Goal: Task Accomplishment & Management: Use online tool/utility

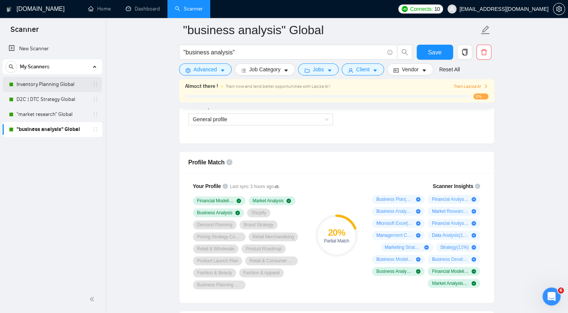
click at [42, 81] on link "Inventory Planning Global" at bounding box center [52, 84] width 71 height 15
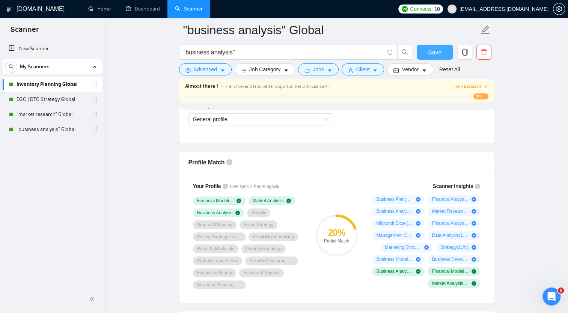
click at [432, 52] on span "Save" at bounding box center [435, 52] width 14 height 9
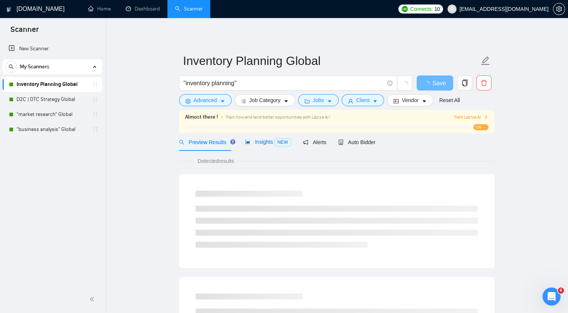
click at [267, 146] on div "Insights NEW" at bounding box center [268, 142] width 46 height 9
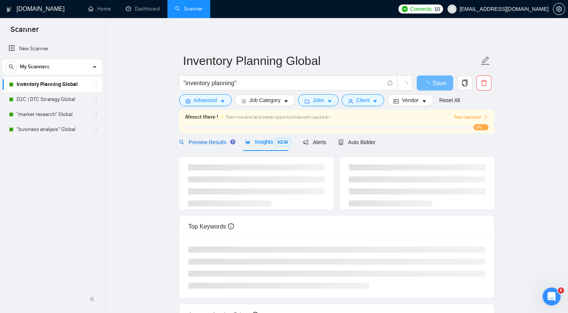
click at [206, 142] on span "Preview Results" at bounding box center [206, 142] width 54 height 6
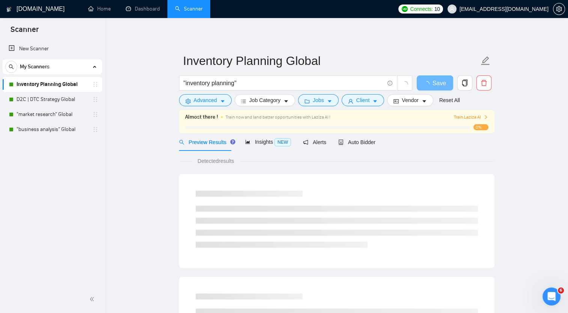
click at [206, 142] on span "Preview Results" at bounding box center [206, 142] width 54 height 6
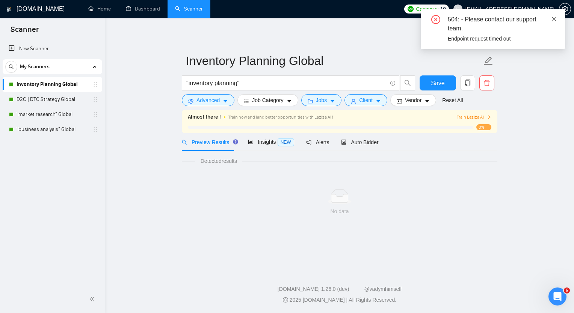
click at [553, 19] on icon "close" at bounding box center [553, 19] width 5 height 5
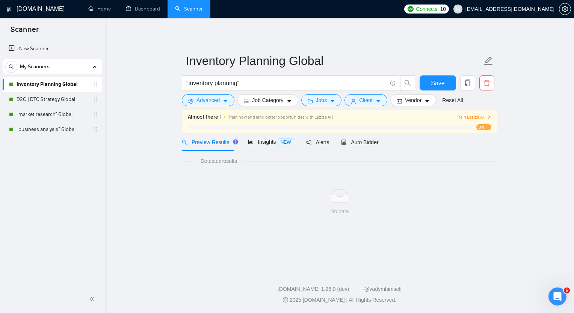
click at [34, 5] on h1 "[DOMAIN_NAME]" at bounding box center [41, 9] width 48 height 18
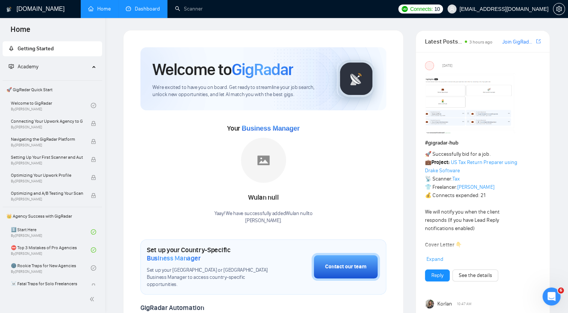
click at [150, 10] on link "Dashboard" at bounding box center [143, 9] width 34 height 6
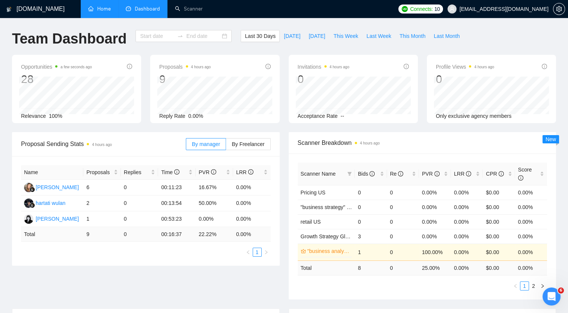
type input "[DATE]"
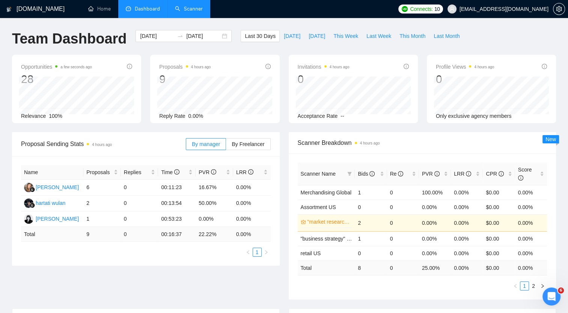
click at [188, 9] on link "Scanner" at bounding box center [189, 9] width 28 height 6
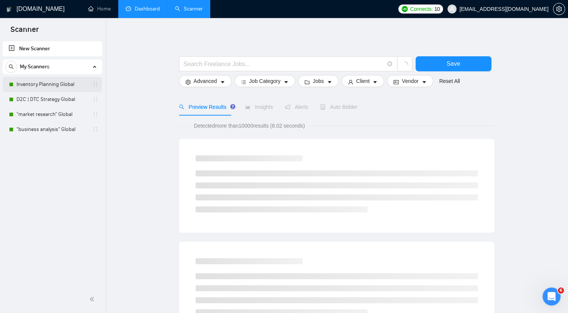
click at [57, 84] on link "Inventory Planning Global" at bounding box center [52, 84] width 71 height 15
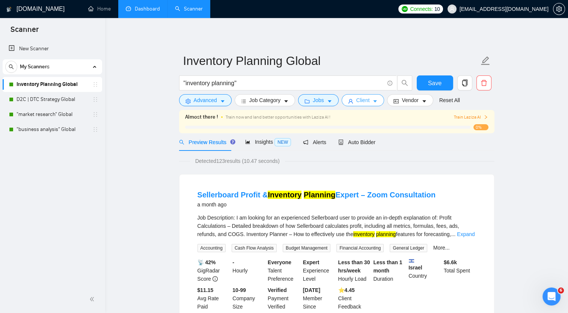
click at [356, 101] on span "Client" at bounding box center [363, 100] width 14 height 8
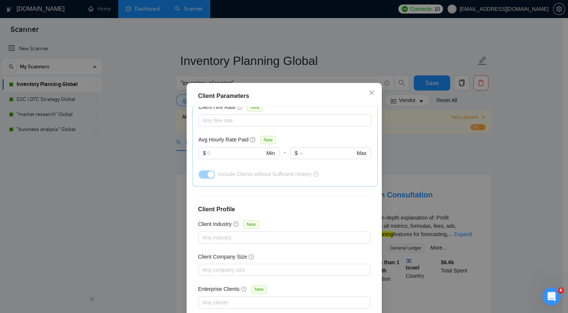
scroll to position [45, 0]
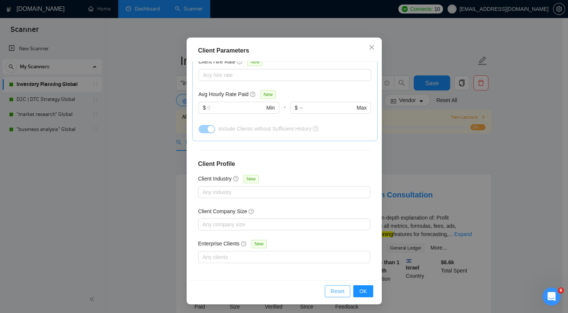
click at [336, 288] on span "Reset" at bounding box center [338, 291] width 14 height 8
checkbox input "false"
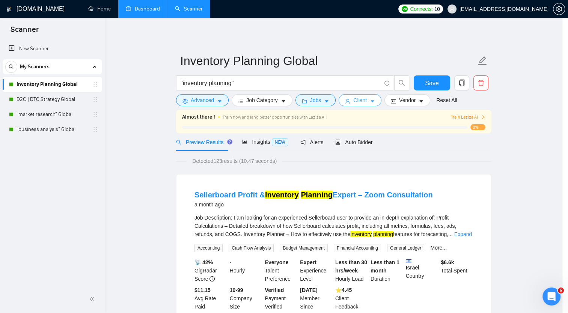
scroll to position [0, 0]
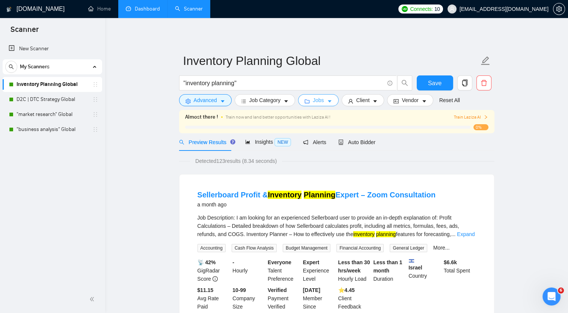
click at [332, 100] on button "Jobs" at bounding box center [318, 100] width 41 height 12
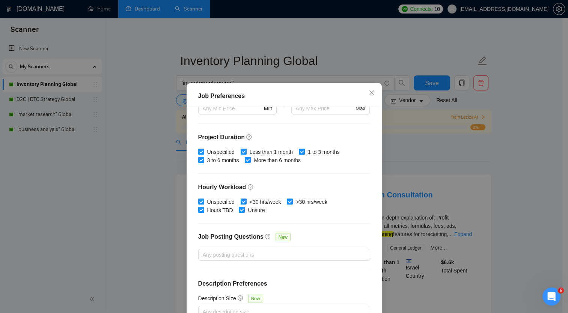
scroll to position [45, 0]
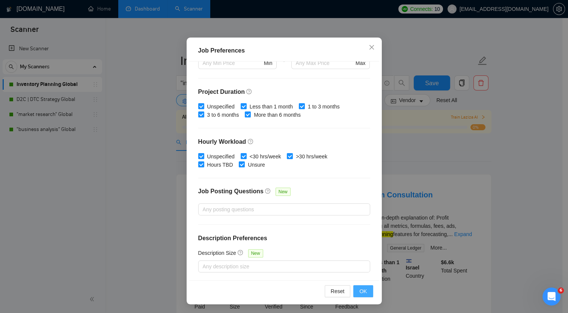
click at [359, 291] on span "OK" at bounding box center [363, 291] width 8 height 8
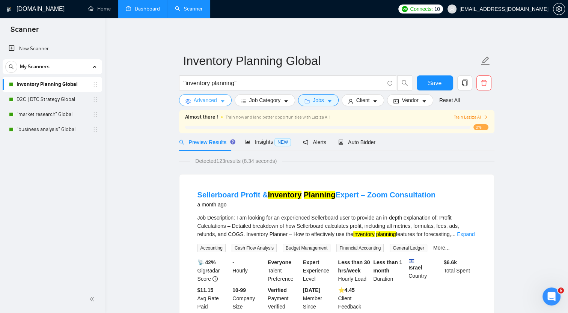
click at [220, 103] on icon "caret-down" at bounding box center [222, 101] width 5 height 5
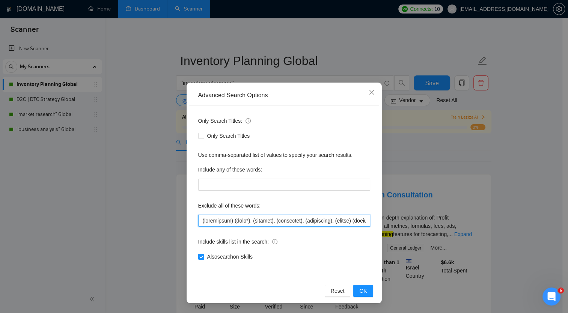
click at [233, 222] on input "text" at bounding box center [284, 221] width 172 height 12
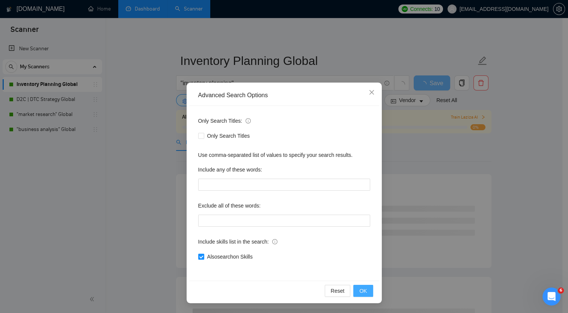
click at [363, 289] on span "OK" at bounding box center [363, 291] width 8 height 8
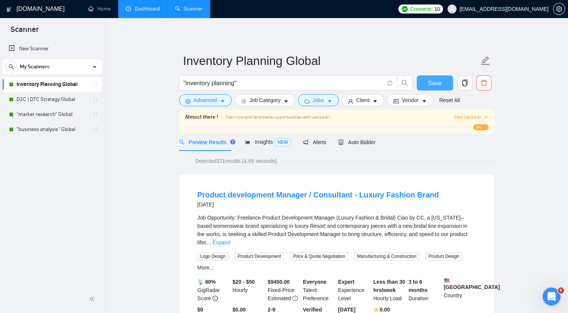
click at [431, 79] on span "Save" at bounding box center [435, 82] width 14 height 9
click at [356, 141] on span "Auto Bidder" at bounding box center [356, 142] width 37 height 6
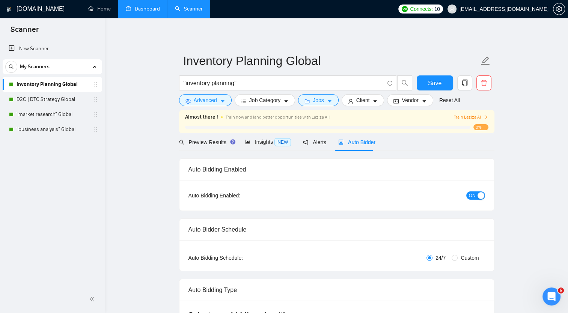
checkbox input "true"
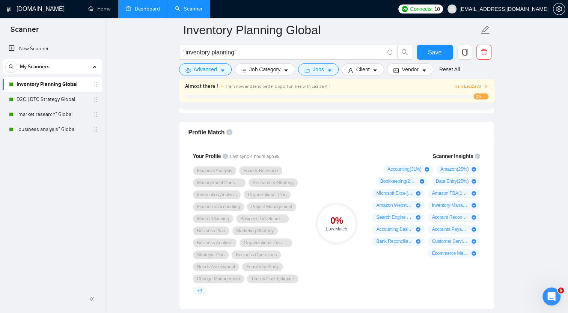
scroll to position [486, 0]
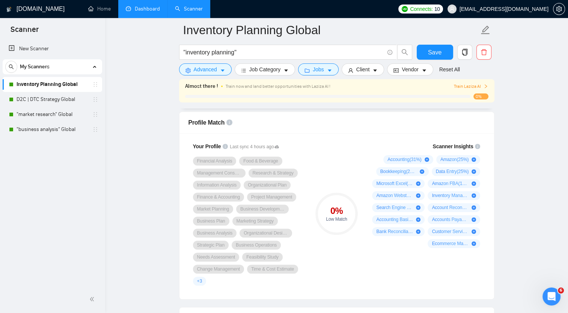
click at [145, 8] on link "Dashboard" at bounding box center [143, 9] width 34 height 6
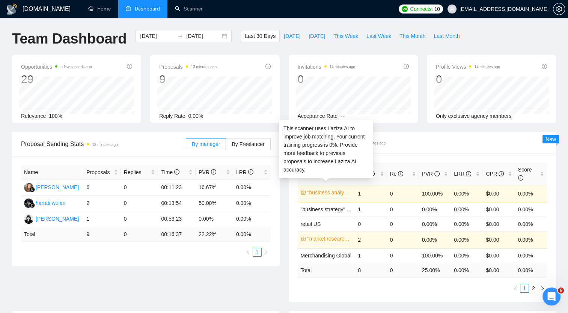
click at [332, 188] on link ""business analysis" Global" at bounding box center [329, 192] width 43 height 8
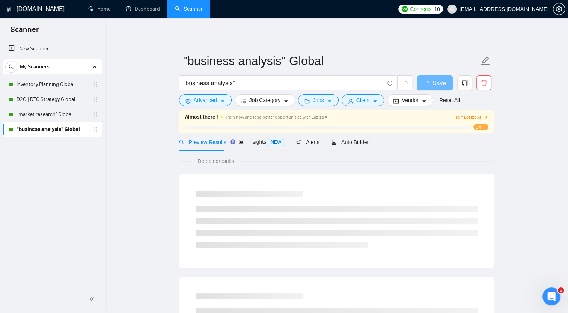
click at [469, 117] on span "Train Laziza AI" at bounding box center [471, 117] width 35 height 7
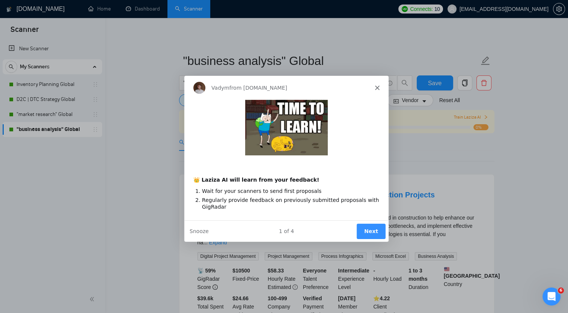
click at [372, 229] on button "Next" at bounding box center [370, 230] width 29 height 15
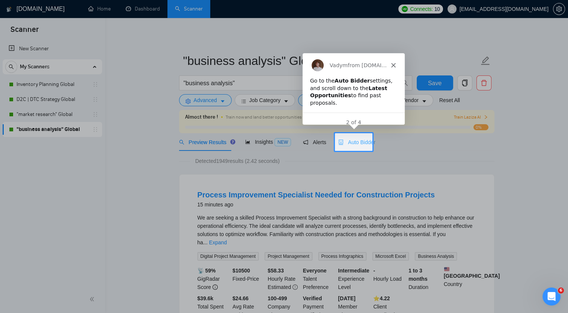
click at [354, 150] on div "Auto Bidder" at bounding box center [356, 142] width 37 height 18
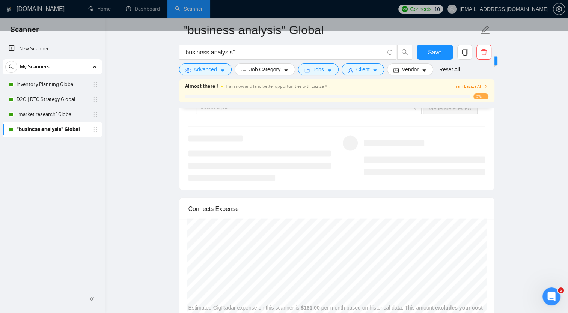
scroll to position [1461, 0]
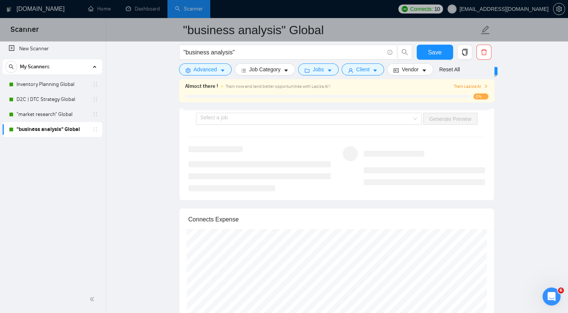
click at [464, 84] on div "Product tour overlay" at bounding box center [284, 156] width 568 height 313
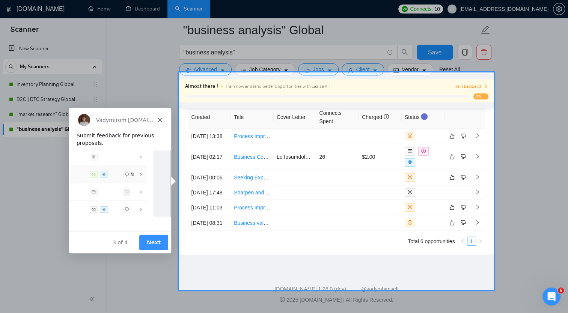
scroll to position [1906, 0]
click at [244, 231] on div "Product tour overlay" at bounding box center [284, 156] width 568 height 313
click at [157, 244] on button "Next" at bounding box center [153, 241] width 29 height 15
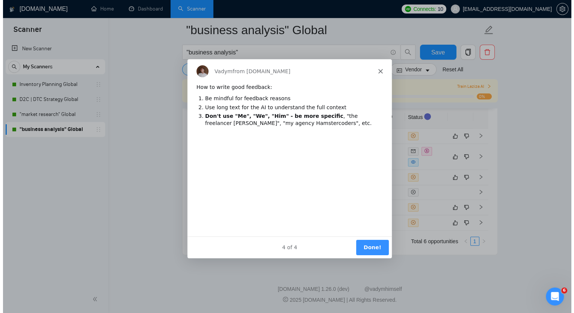
scroll to position [0, 0]
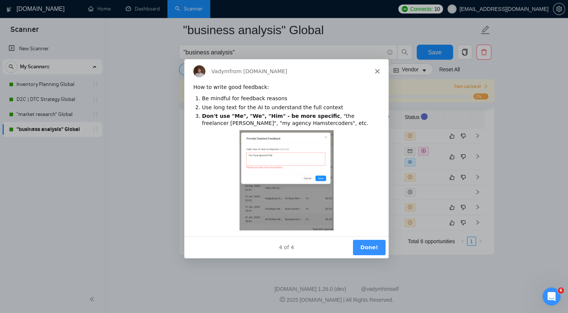
click at [371, 246] on button "Done!" at bounding box center [368, 246] width 33 height 15
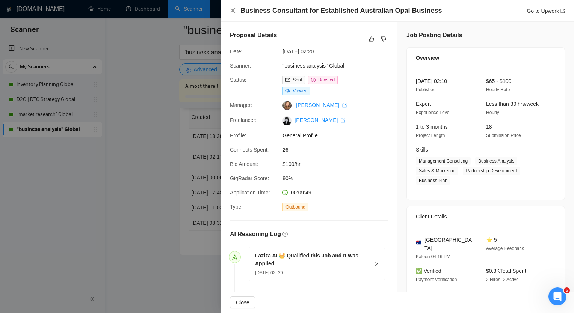
click at [232, 9] on icon "close" at bounding box center [233, 11] width 6 height 6
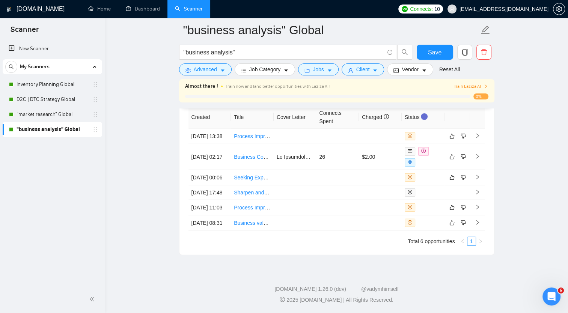
click at [473, 87] on span "Train Laziza AI" at bounding box center [471, 86] width 35 height 7
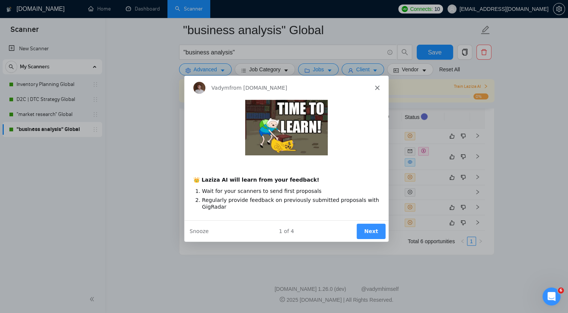
click at [370, 228] on button "Next" at bounding box center [370, 230] width 29 height 15
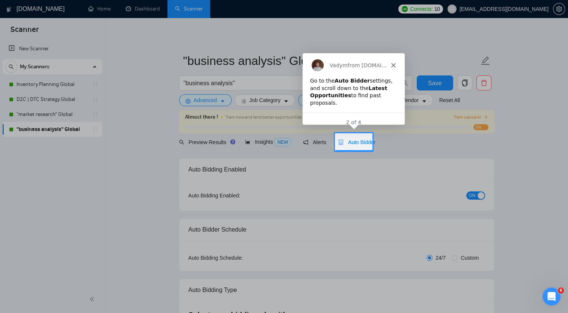
click at [392, 66] on polygon "Close" at bounding box center [393, 65] width 5 height 5
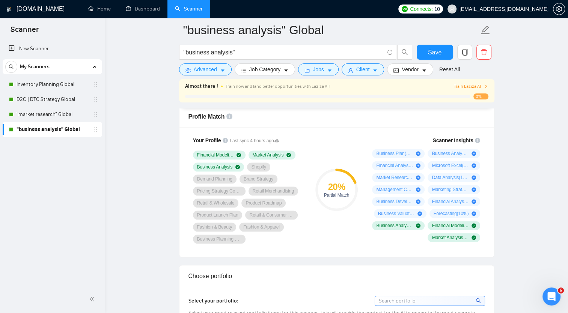
scroll to position [514, 0]
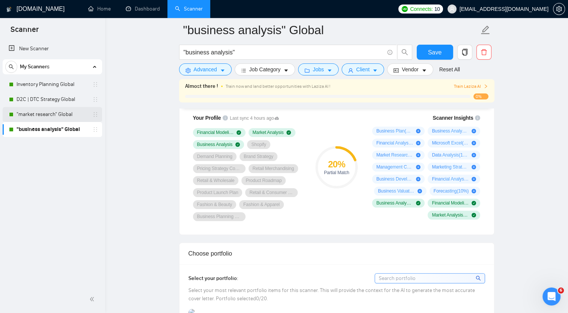
click at [45, 115] on link ""market research" Global" at bounding box center [52, 114] width 71 height 15
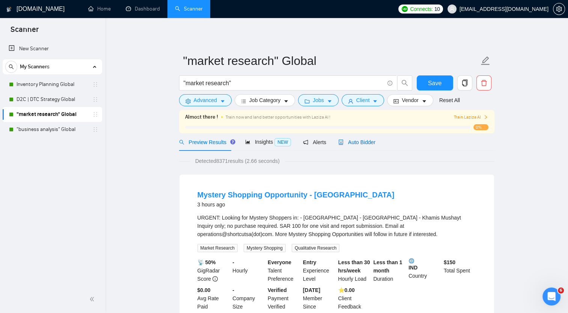
click at [355, 145] on span "Auto Bidder" at bounding box center [356, 142] width 37 height 6
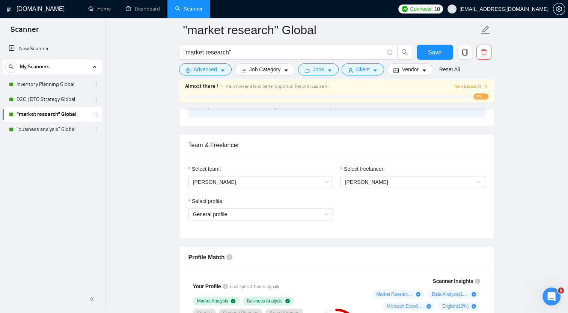
scroll to position [351, 0]
click at [272, 217] on span "General profile" at bounding box center [261, 213] width 136 height 11
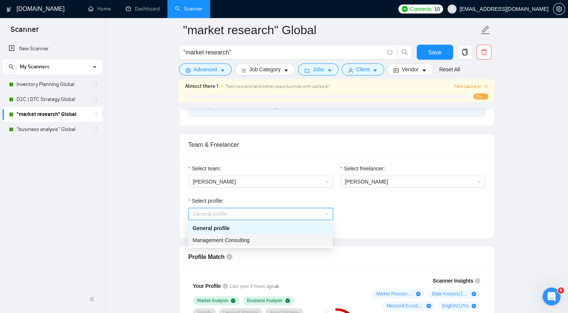
click at [258, 241] on div "Management Consulting" at bounding box center [261, 240] width 136 height 8
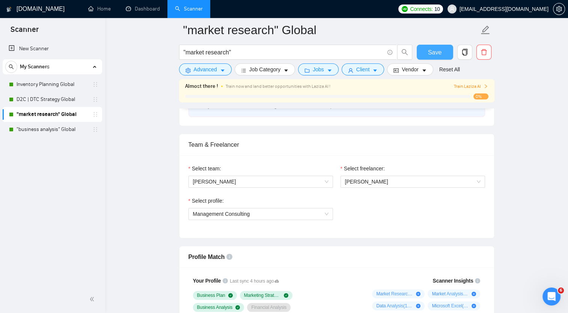
click at [433, 53] on span "Save" at bounding box center [435, 52] width 14 height 9
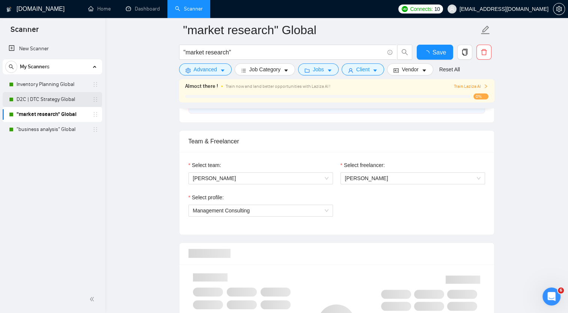
click at [50, 102] on link "D2C | DTC Strategy Global" at bounding box center [52, 99] width 71 height 15
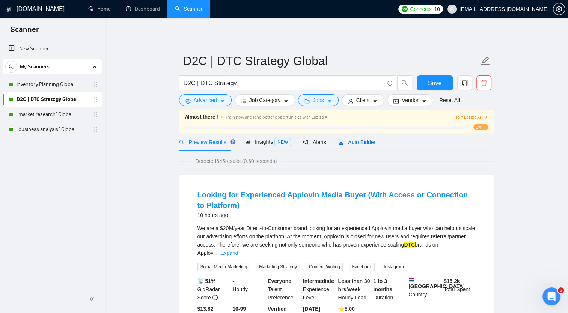
click at [354, 145] on span "Auto Bidder" at bounding box center [356, 142] width 37 height 6
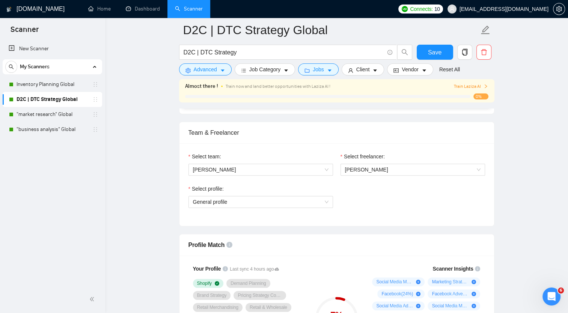
scroll to position [366, 0]
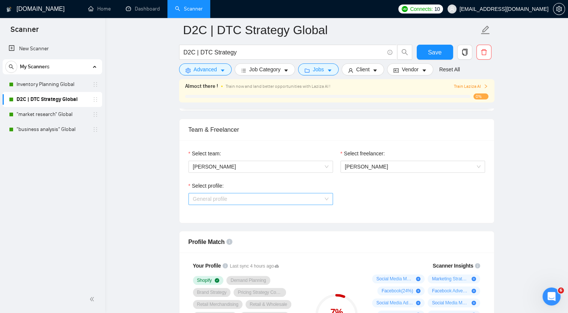
click at [275, 203] on span "General profile" at bounding box center [261, 198] width 136 height 11
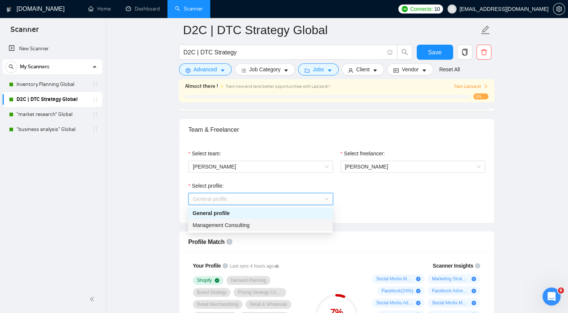
click at [259, 225] on div "Management Consulting" at bounding box center [261, 225] width 136 height 8
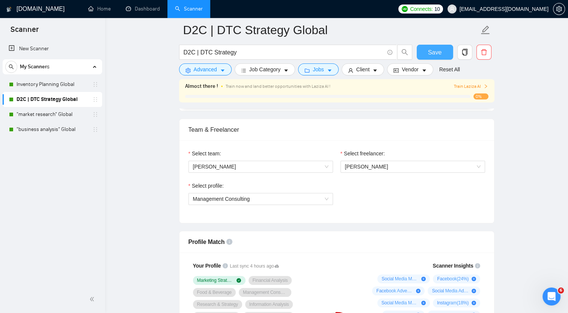
click at [431, 53] on span "Save" at bounding box center [435, 52] width 14 height 9
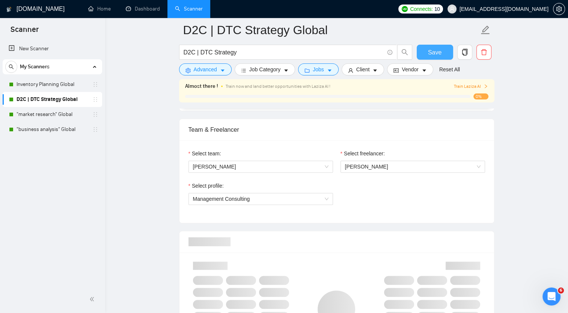
scroll to position [466, 0]
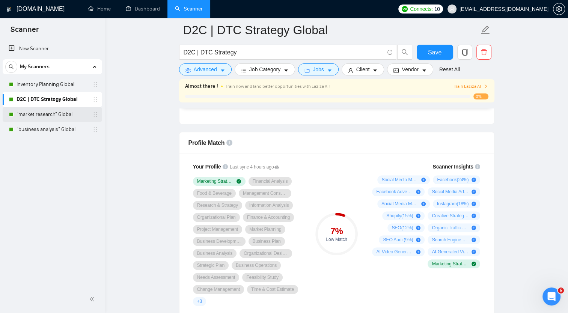
click at [50, 118] on link ""market research" Global" at bounding box center [52, 114] width 71 height 15
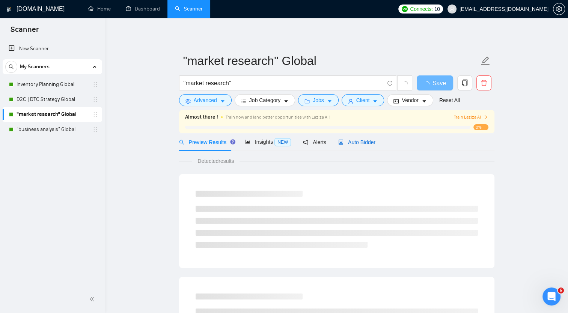
click at [360, 141] on span "Auto Bidder" at bounding box center [356, 142] width 37 height 6
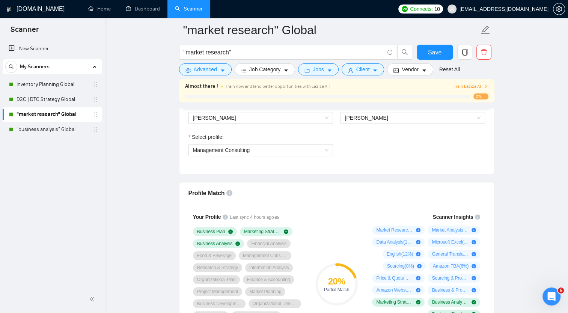
scroll to position [588, 0]
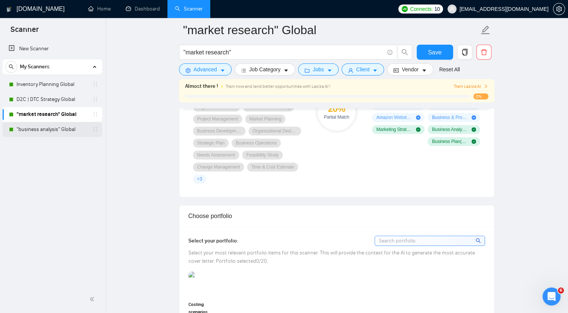
click at [41, 128] on link ""business analysis" Global" at bounding box center [52, 129] width 71 height 15
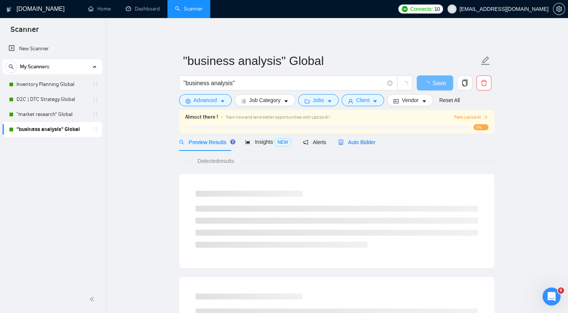
click at [353, 143] on span "Auto Bidder" at bounding box center [356, 142] width 37 height 6
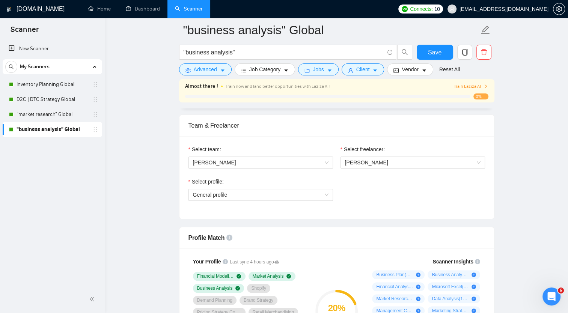
scroll to position [372, 0]
click at [319, 199] on div "Select profile: General profile" at bounding box center [261, 192] width 152 height 32
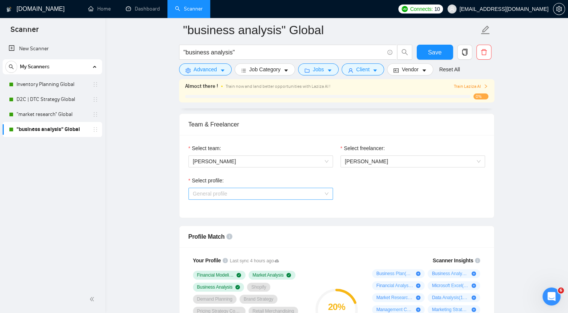
click at [314, 192] on span "General profile" at bounding box center [261, 193] width 136 height 11
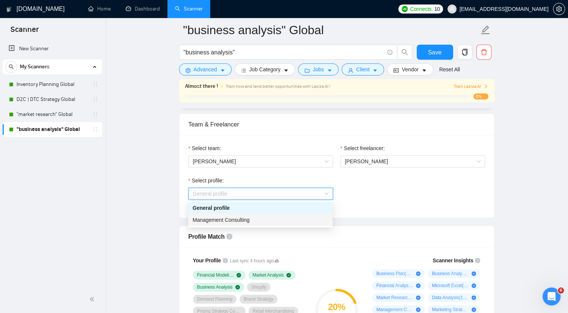
click at [262, 224] on div "Management Consulting" at bounding box center [260, 220] width 145 height 12
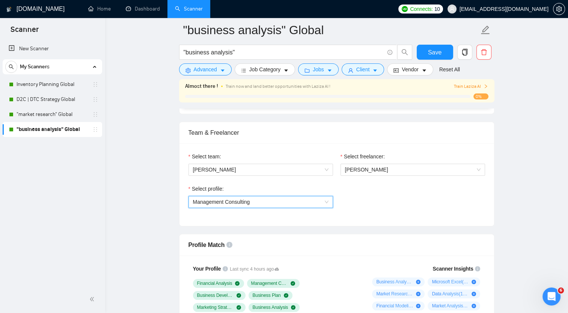
scroll to position [363, 0]
click at [52, 112] on link ""market research" Global" at bounding box center [52, 114] width 71 height 15
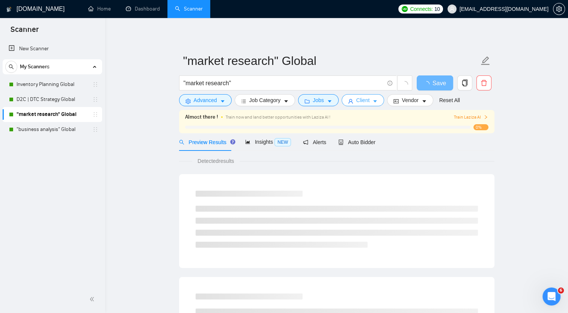
click at [360, 103] on span "Client" at bounding box center [363, 100] width 14 height 8
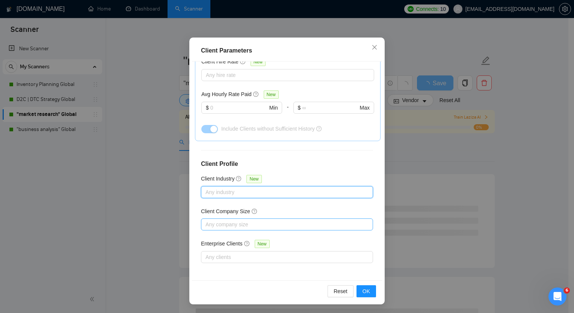
scroll to position [45, 0]
click at [363, 290] on span "OK" at bounding box center [366, 292] width 8 height 8
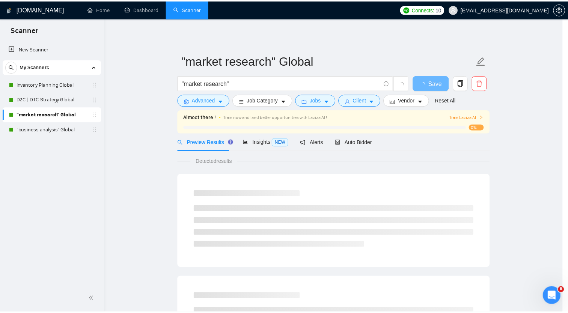
scroll to position [8, 0]
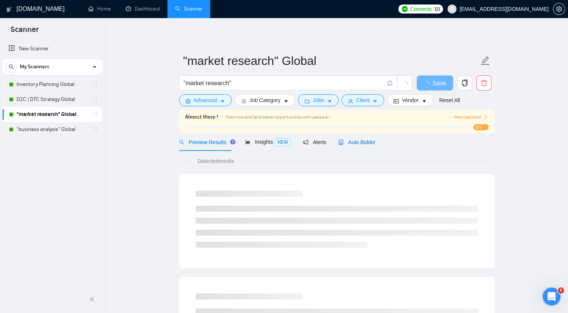
click at [349, 143] on span "Auto Bidder" at bounding box center [356, 142] width 37 height 6
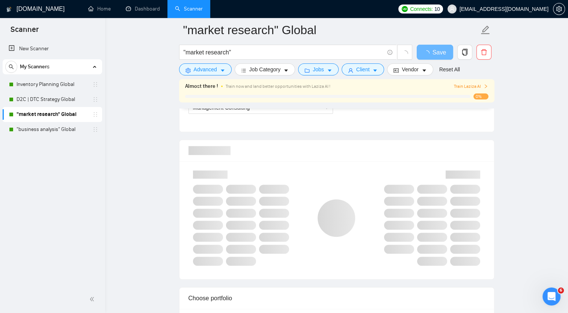
scroll to position [458, 0]
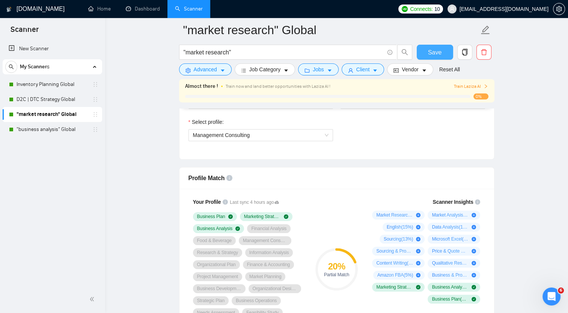
click at [440, 53] on span "Save" at bounding box center [435, 52] width 14 height 9
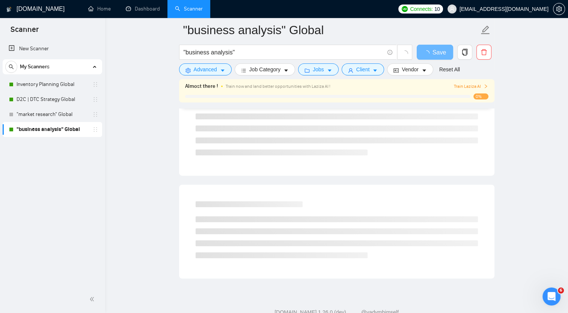
scroll to position [430, 0]
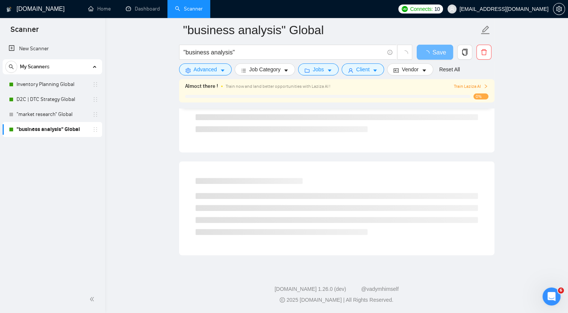
click at [466, 84] on span "Train Laziza AI" at bounding box center [471, 86] width 35 height 7
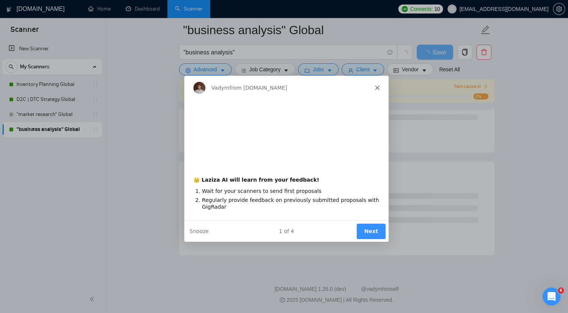
scroll to position [0, 0]
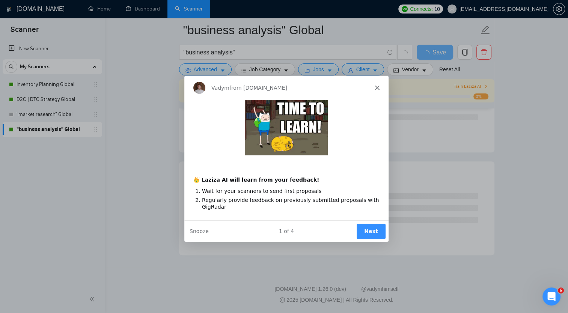
click at [375, 229] on button "Next" at bounding box center [370, 230] width 29 height 15
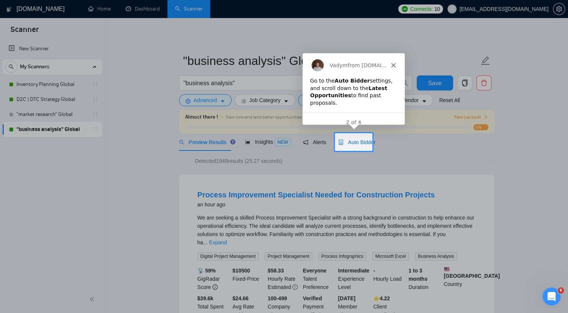
click at [353, 144] on span "Auto Bidder" at bounding box center [356, 142] width 37 height 6
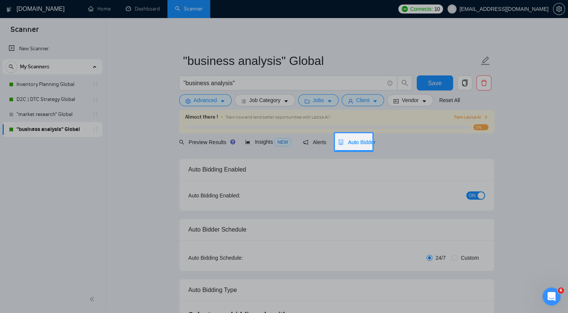
click at [356, 142] on span "Auto Bidder" at bounding box center [356, 142] width 37 height 6
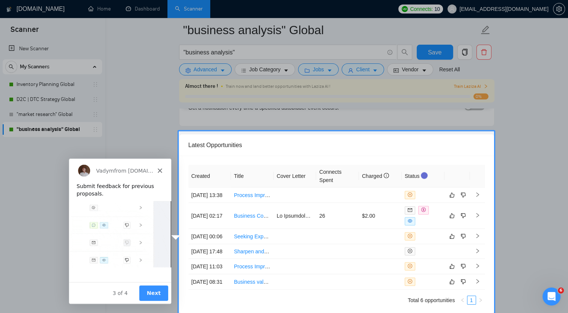
scroll to position [1900, 0]
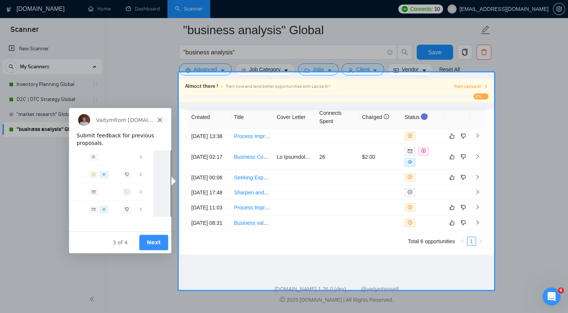
click at [156, 118] on div "Vadym from GigRadar.io" at bounding box center [119, 119] width 102 height 24
click at [161, 118] on polygon "Close" at bounding box center [159, 119] width 5 height 5
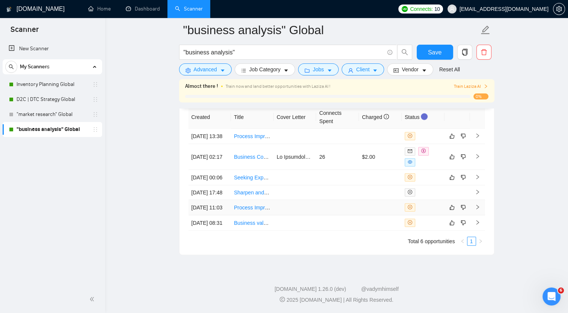
click at [260, 211] on link "Process Improvement Specialist Needed for Construction Projects" at bounding box center [311, 208] width 154 height 6
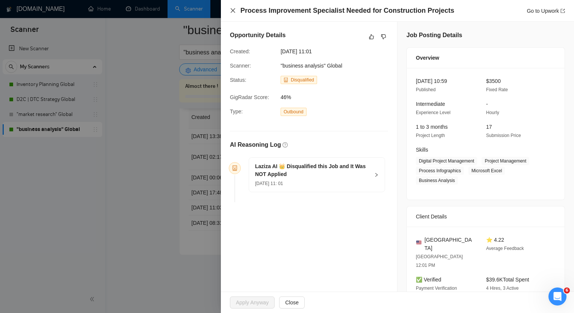
click at [234, 10] on icon "close" at bounding box center [233, 11] width 6 height 6
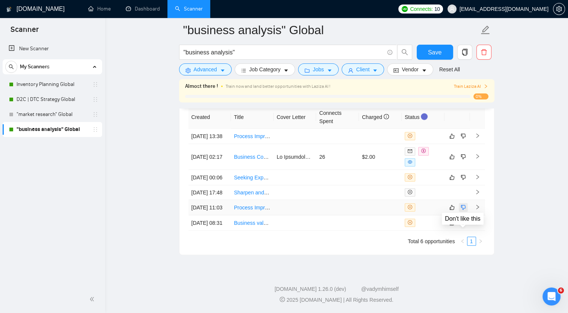
click at [463, 211] on icon "dislike" at bounding box center [463, 208] width 5 height 6
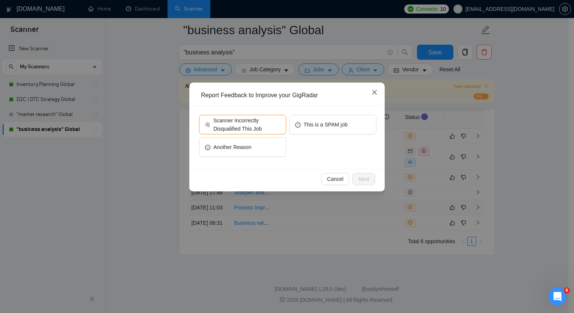
click at [369, 92] on span "Close" at bounding box center [374, 93] width 20 height 20
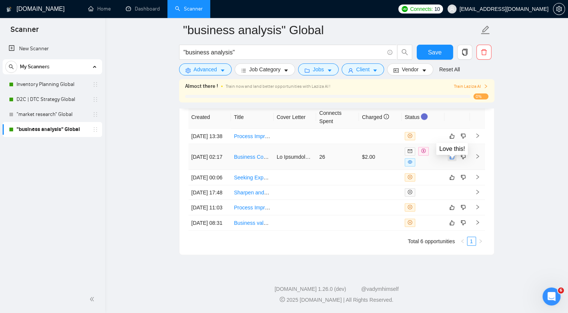
click at [452, 154] on icon "like" at bounding box center [451, 157] width 5 height 6
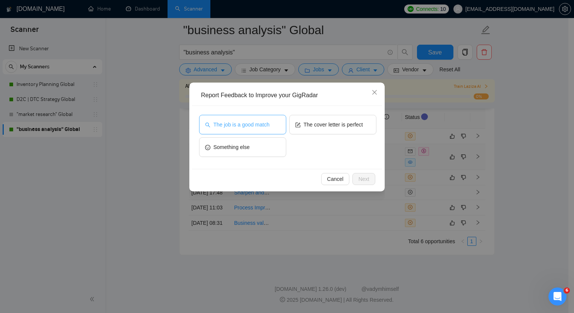
click at [267, 125] on span "The job is a good match" at bounding box center [241, 125] width 56 height 8
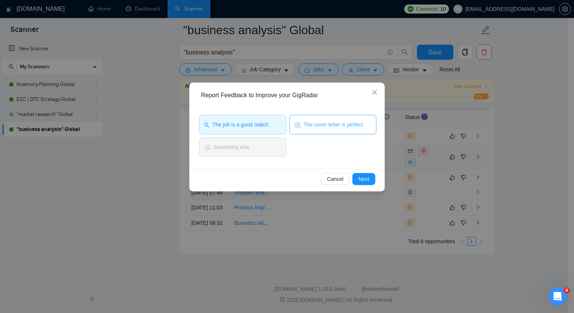
click at [319, 128] on span "The cover letter is perfect" at bounding box center [332, 125] width 59 height 8
click at [364, 178] on span "Next" at bounding box center [363, 179] width 11 height 8
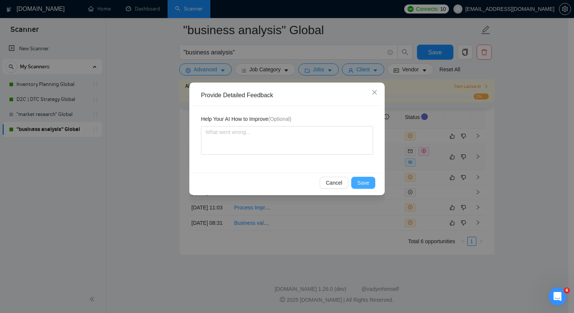
click at [366, 183] on span "Save" at bounding box center [363, 183] width 12 height 8
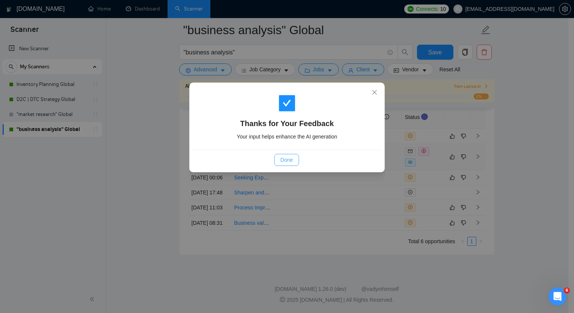
click at [284, 161] on span "Done" at bounding box center [286, 160] width 12 height 8
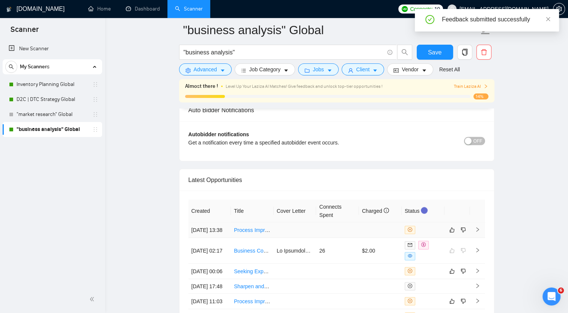
scroll to position [1824, 0]
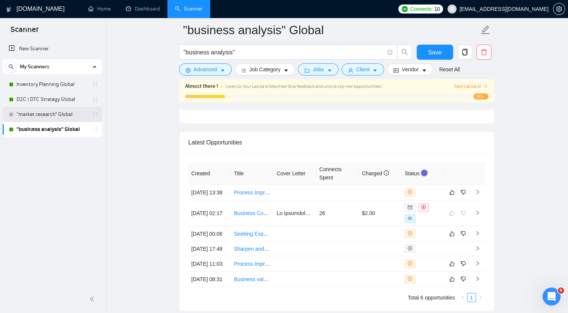
click at [66, 116] on link ""market research" Global" at bounding box center [52, 114] width 71 height 15
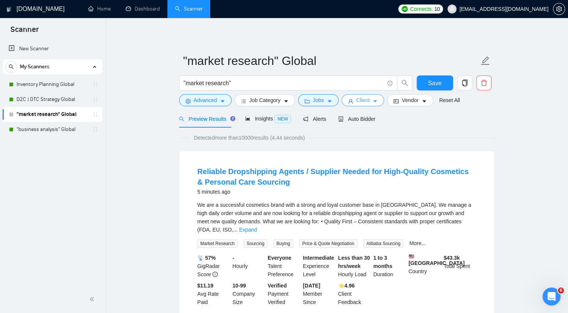
click at [374, 103] on icon "caret-down" at bounding box center [374, 101] width 5 height 5
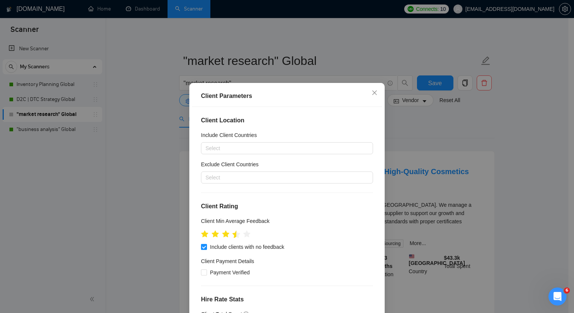
drag, startPoint x: 230, startPoint y: 237, endPoint x: 235, endPoint y: 236, distance: 4.6
click at [232, 237] on icon "star" at bounding box center [236, 234] width 8 height 8
click at [235, 236] on icon "star" at bounding box center [236, 235] width 8 height 8
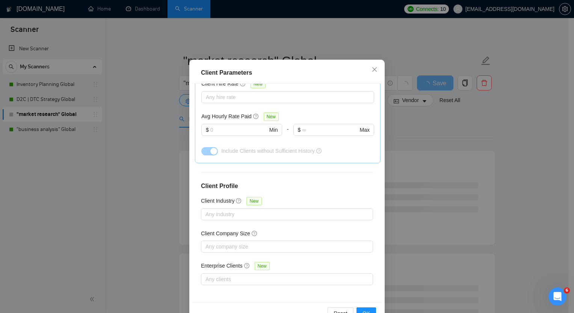
scroll to position [45, 0]
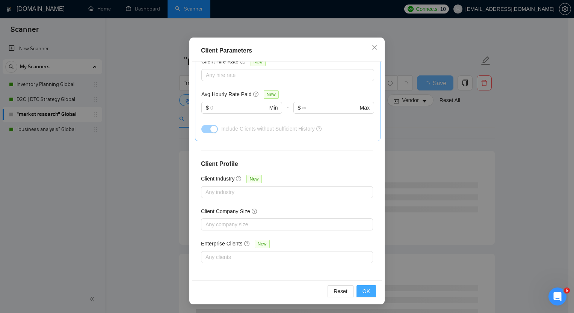
click at [363, 286] on button "OK" at bounding box center [366, 291] width 20 height 12
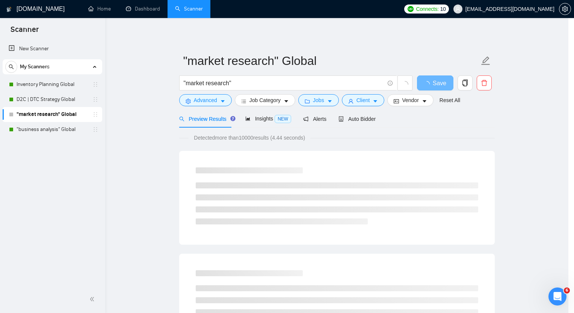
scroll to position [8, 0]
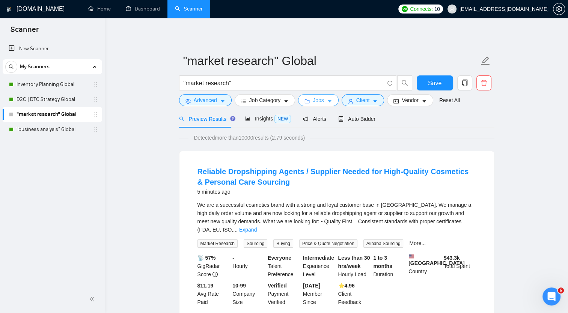
click at [328, 101] on icon "caret-down" at bounding box center [330, 102] width 4 height 2
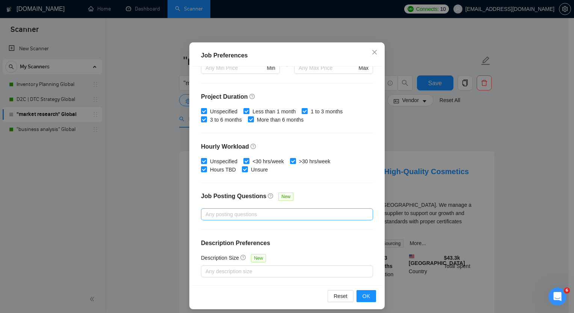
scroll to position [45, 0]
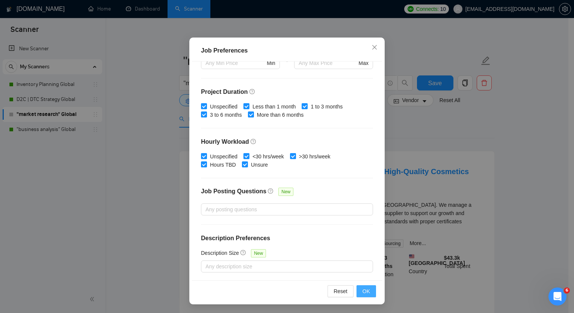
click at [364, 291] on div "Job Preferences Budget Project Type All Fixed Price Hourly Rate Fixed Price Bud…" at bounding box center [286, 171] width 195 height 267
click at [366, 294] on span "OK" at bounding box center [366, 291] width 8 height 8
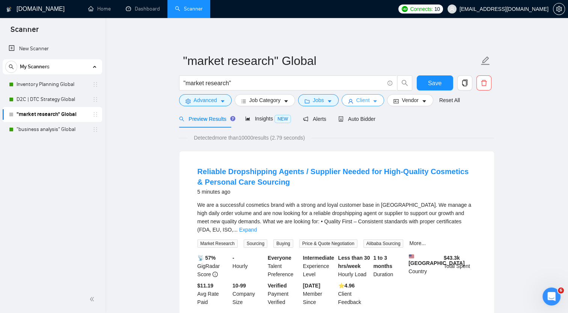
click at [366, 100] on button "Client" at bounding box center [363, 100] width 43 height 12
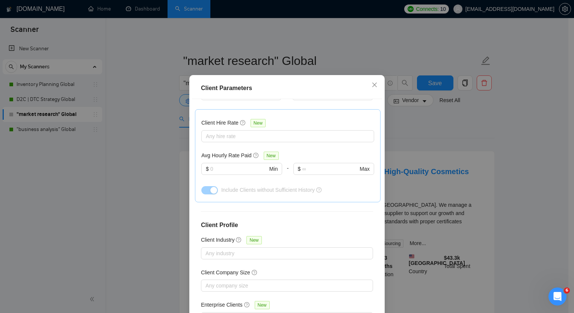
scroll to position [249, 0]
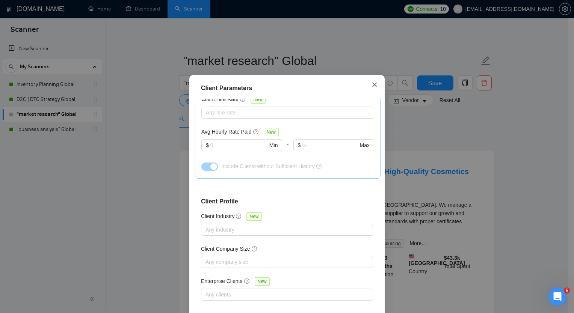
click at [371, 88] on icon "close" at bounding box center [374, 85] width 6 height 6
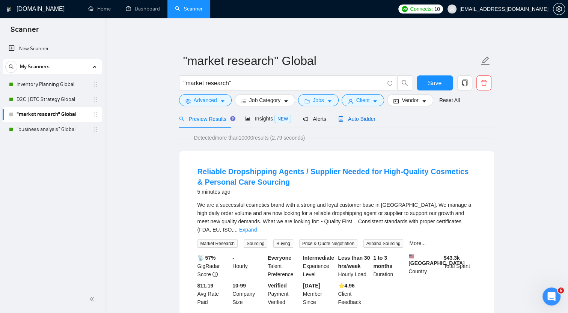
click at [345, 117] on span "Auto Bidder" at bounding box center [356, 119] width 37 height 6
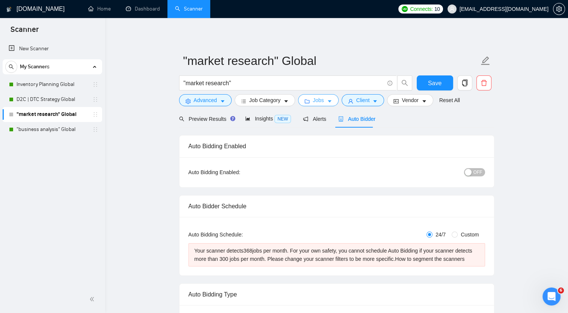
click at [329, 104] on icon "caret-down" at bounding box center [329, 101] width 5 height 5
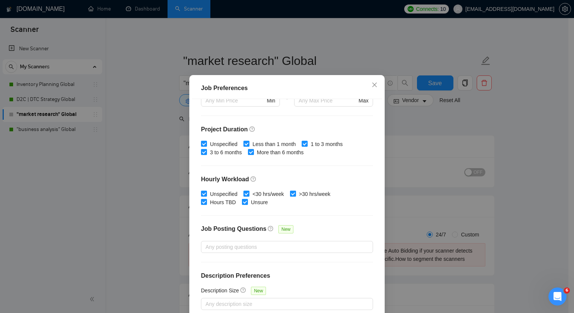
click at [290, 196] on input ">30 hrs/week" at bounding box center [292, 193] width 5 height 5
checkbox input "false"
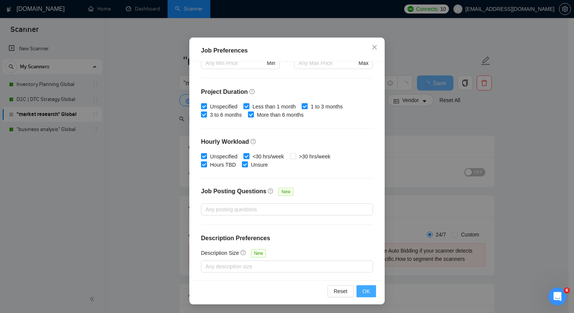
click at [366, 297] on button "OK" at bounding box center [366, 291] width 20 height 12
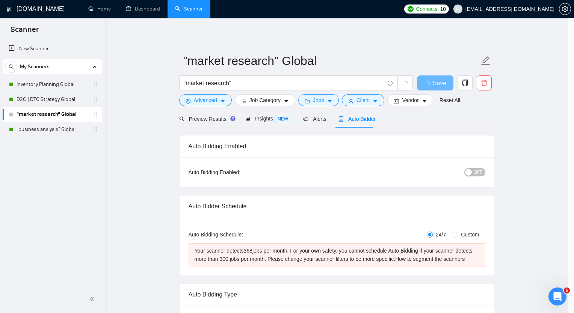
scroll to position [8, 0]
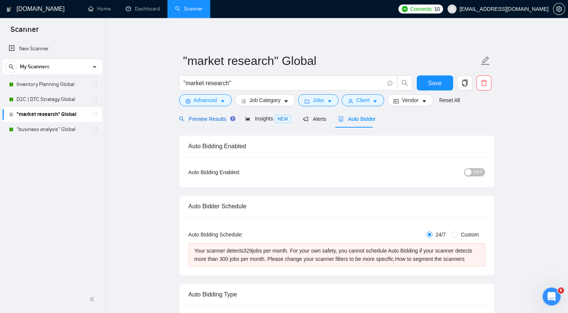
click at [207, 116] on span "Preview Results" at bounding box center [206, 119] width 54 height 6
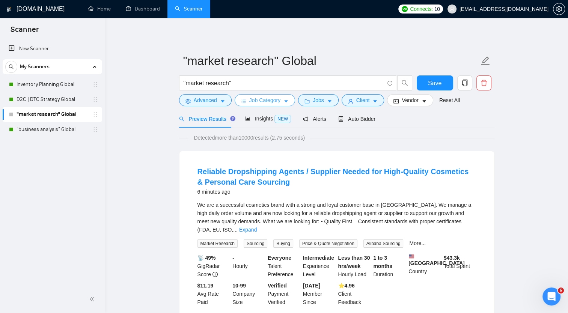
click at [276, 100] on span "Job Category" at bounding box center [264, 100] width 31 height 8
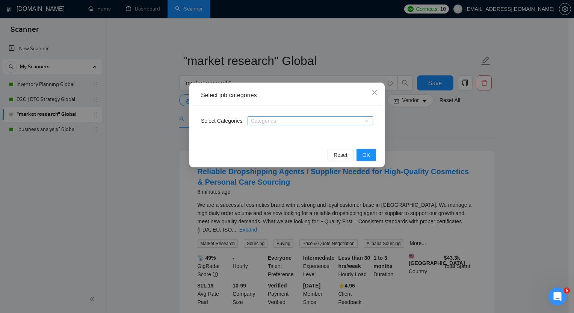
click at [270, 122] on div at bounding box center [306, 121] width 114 height 6
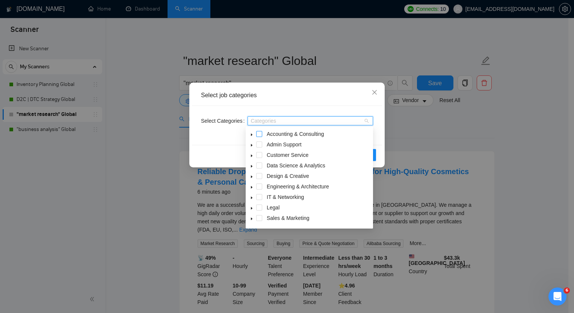
click at [262, 136] on span at bounding box center [259, 134] width 6 height 6
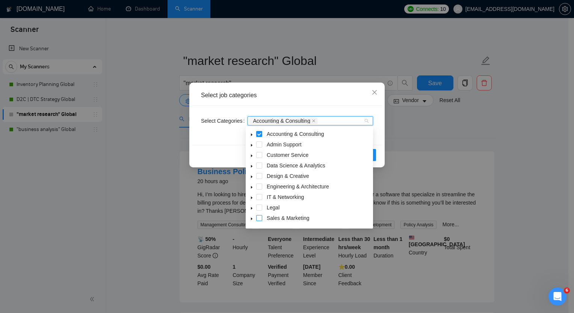
click at [260, 218] on span at bounding box center [259, 218] width 6 height 6
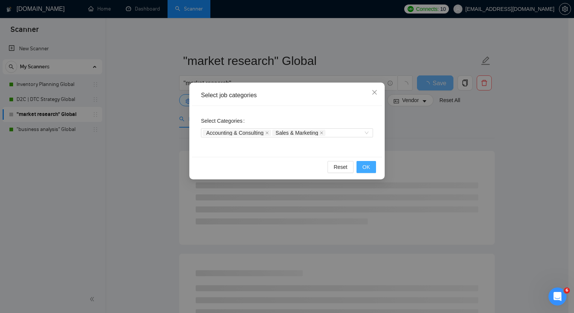
click at [366, 164] on span "OK" at bounding box center [366, 167] width 8 height 8
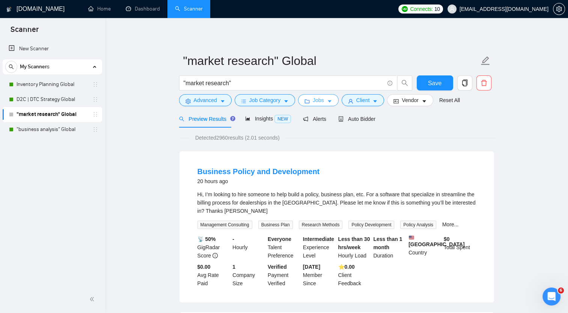
click at [328, 101] on icon "caret-down" at bounding box center [330, 102] width 4 height 2
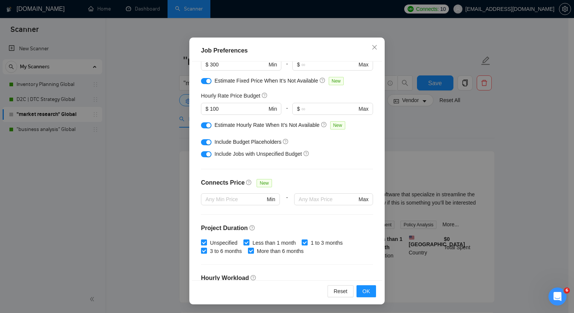
scroll to position [54, 0]
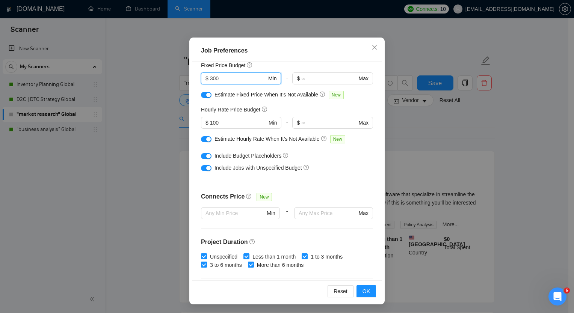
drag, startPoint x: 219, startPoint y: 77, endPoint x: 198, endPoint y: 79, distance: 20.8
click at [201, 79] on span "$ 300 Min" at bounding box center [241, 78] width 80 height 12
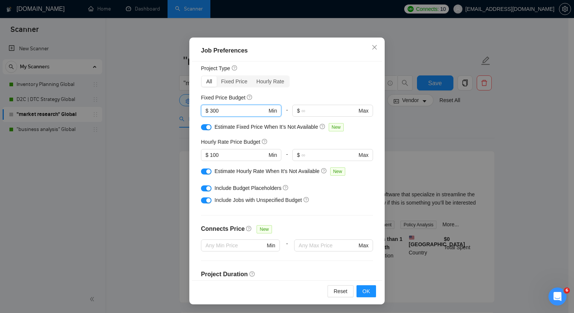
scroll to position [0, 0]
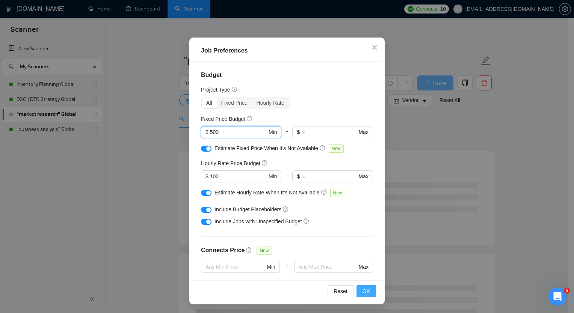
type input "500"
click at [366, 289] on span "OK" at bounding box center [366, 291] width 8 height 8
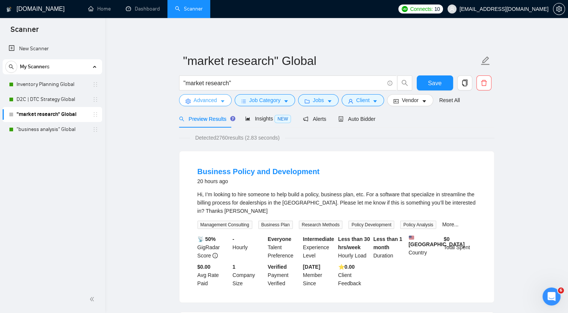
click at [222, 101] on icon "caret-down" at bounding box center [223, 102] width 4 height 2
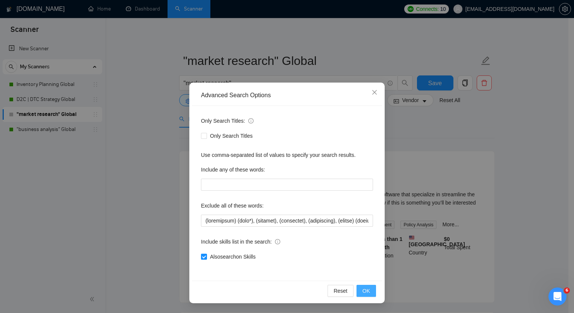
click at [363, 289] on span "OK" at bounding box center [366, 291] width 8 height 8
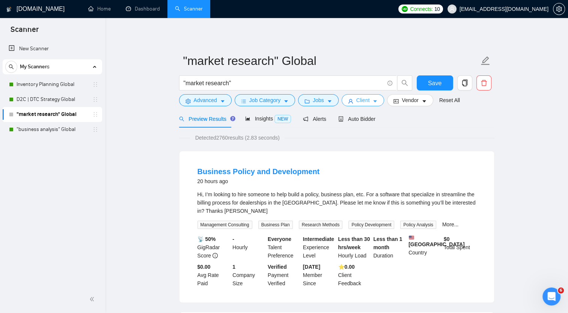
click at [377, 99] on button "Client" at bounding box center [363, 100] width 43 height 12
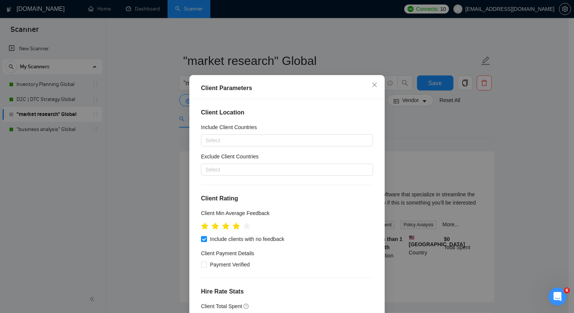
click at [418, 102] on div "Client Parameters Client Location Include Client Countries Select Exclude Clien…" at bounding box center [287, 156] width 574 height 313
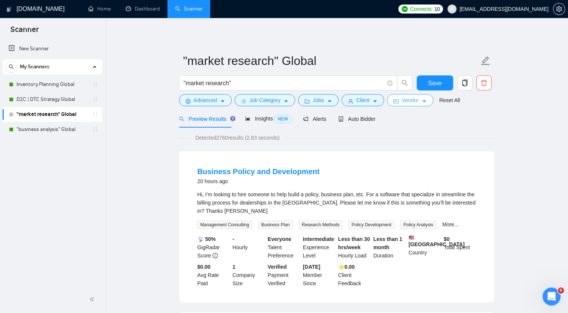
click at [422, 101] on icon "caret-down" at bounding box center [424, 102] width 4 height 2
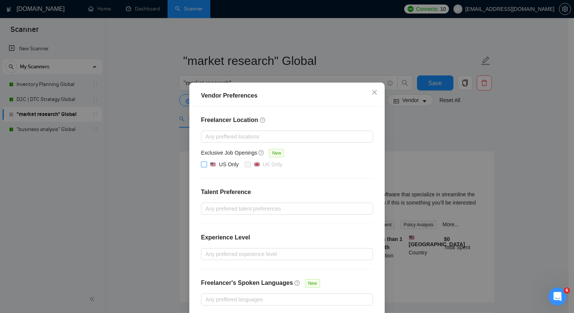
drag, startPoint x: 202, startPoint y: 161, endPoint x: 204, endPoint y: 165, distance: 4.2
click at [203, 162] on div "Exclusive Job Openings New US Only UK Only" at bounding box center [287, 159] width 172 height 21
click at [202, 164] on input "US Only" at bounding box center [203, 163] width 5 height 5
checkbox input "true"
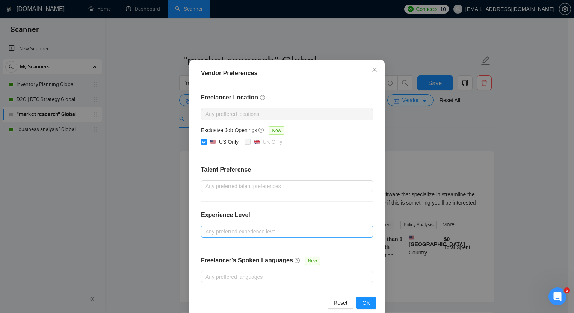
scroll to position [33, 0]
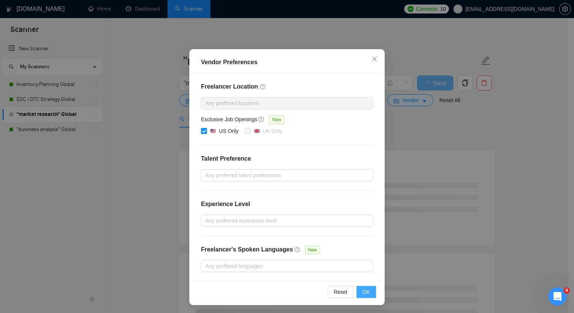
click at [369, 290] on button "OK" at bounding box center [366, 292] width 20 height 12
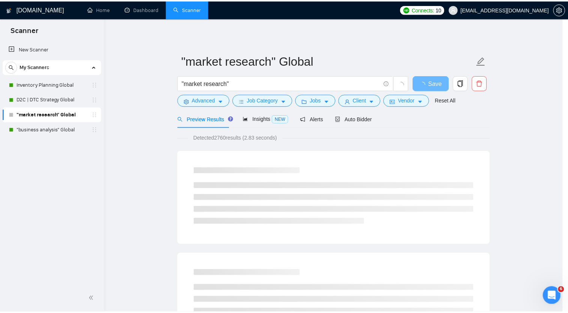
scroll to position [0, 0]
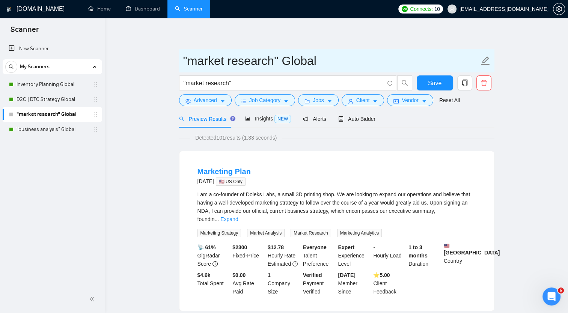
drag, startPoint x: 285, startPoint y: 61, endPoint x: 336, endPoint y: 61, distance: 51.8
click at [336, 61] on input ""market research" Global" at bounding box center [331, 60] width 296 height 19
type input ""market research" US"
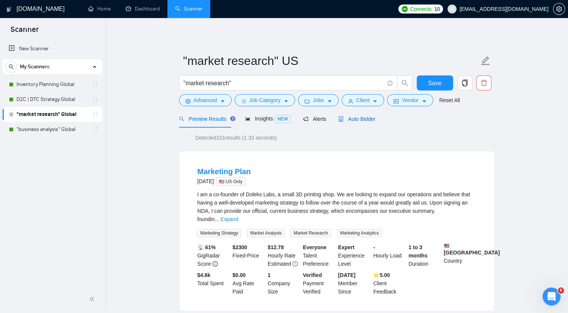
click at [363, 115] on div "Auto Bidder" at bounding box center [356, 119] width 37 height 8
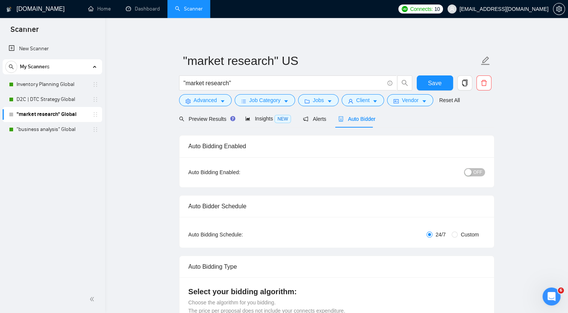
click at [476, 170] on span "OFF" at bounding box center [477, 172] width 9 height 8
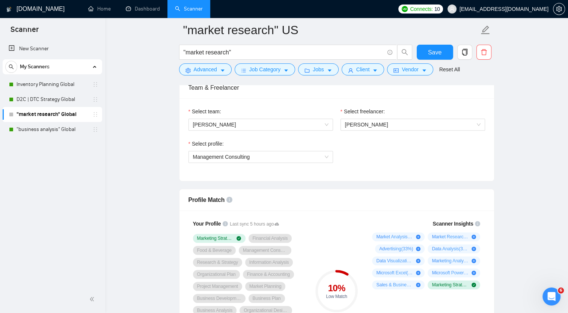
scroll to position [488, 0]
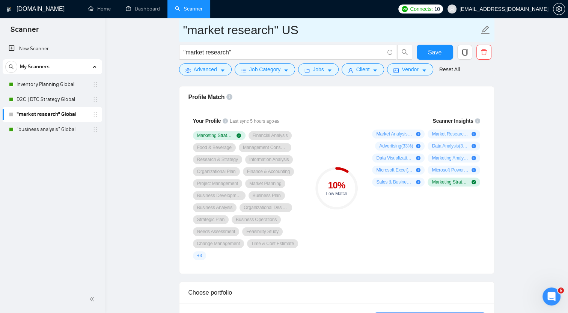
drag, startPoint x: 52, startPoint y: 87, endPoint x: 344, endPoint y: 38, distance: 296.5
click at [52, 87] on link "Inventory Planning Global" at bounding box center [52, 84] width 71 height 15
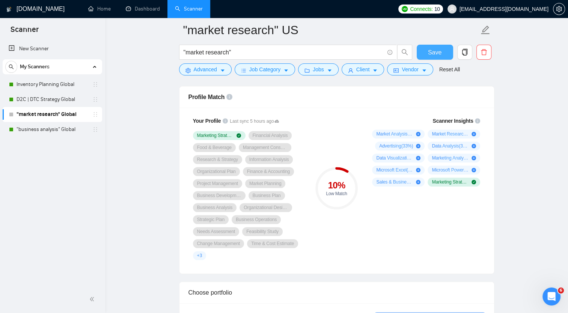
click at [424, 50] on button "Save" at bounding box center [435, 52] width 36 height 15
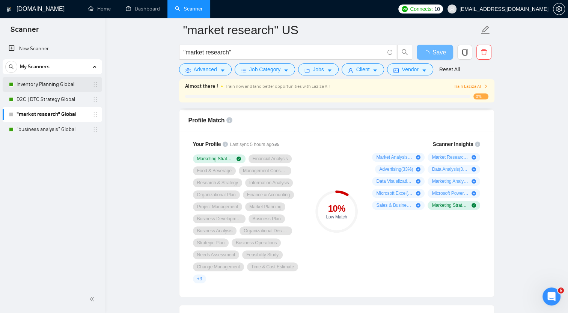
click at [61, 88] on link "Inventory Planning Global" at bounding box center [52, 84] width 71 height 15
click at [65, 87] on link "Inventory Planning Global" at bounding box center [52, 84] width 71 height 15
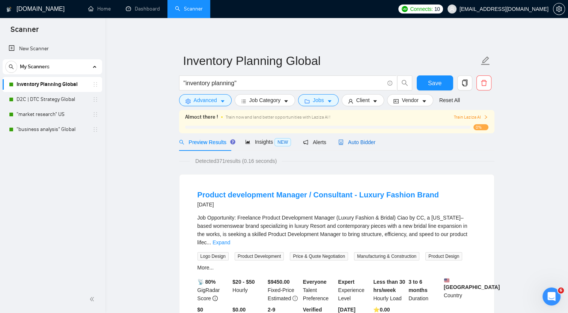
click at [359, 143] on span "Auto Bidder" at bounding box center [356, 142] width 37 height 6
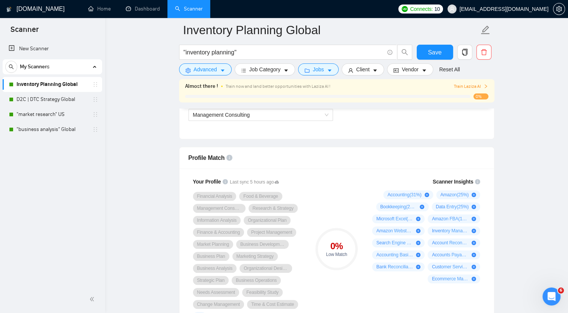
scroll to position [457, 0]
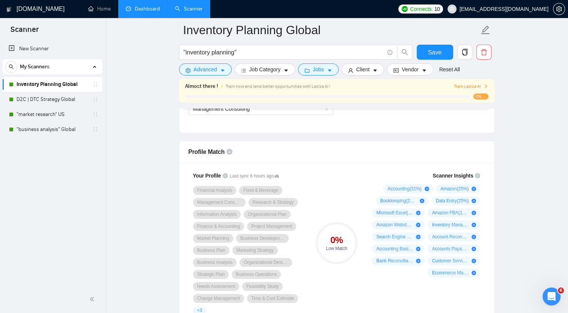
click at [139, 10] on link "Dashboard" at bounding box center [143, 9] width 34 height 6
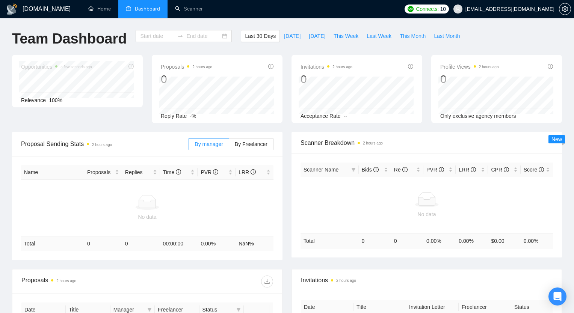
type input "[DATE]"
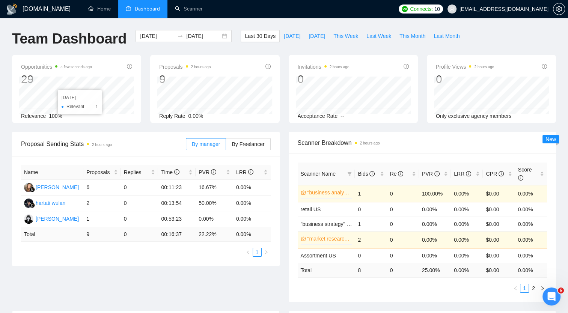
click at [90, 96] on div "[DATE] Relevant 1" at bounding box center [76, 96] width 115 height 38
click at [192, 6] on link "Scanner" at bounding box center [189, 9] width 28 height 6
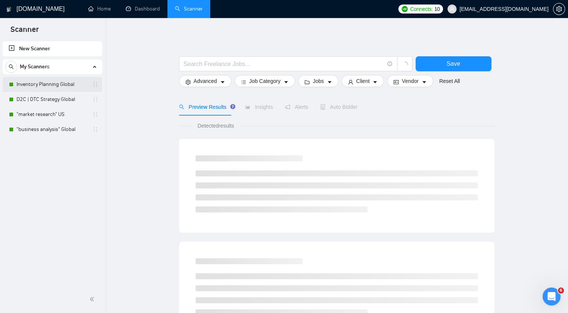
click at [46, 85] on link "Inventory Planning Global" at bounding box center [52, 84] width 71 height 15
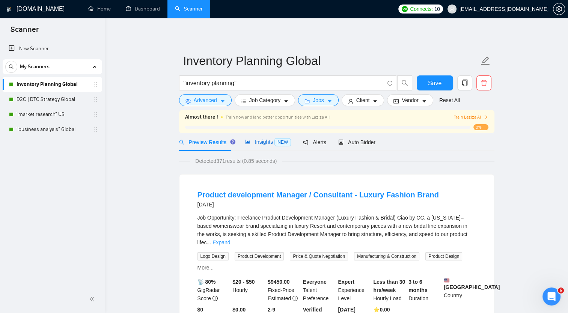
click at [277, 142] on span "NEW" at bounding box center [282, 142] width 17 height 8
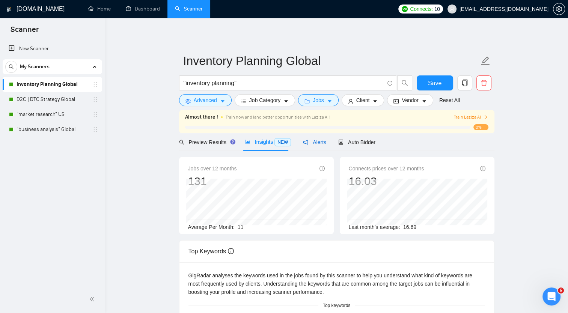
click at [314, 143] on span "Alerts" at bounding box center [314, 142] width 23 height 6
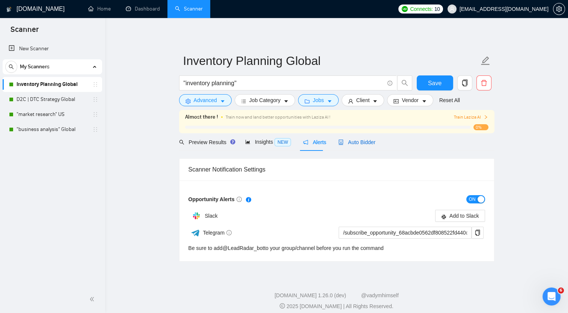
click at [360, 143] on span "Auto Bidder" at bounding box center [356, 142] width 37 height 6
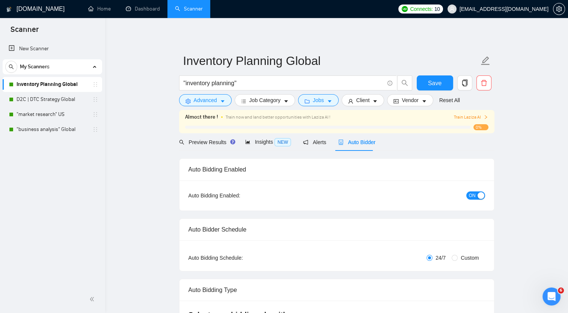
checkbox input "true"
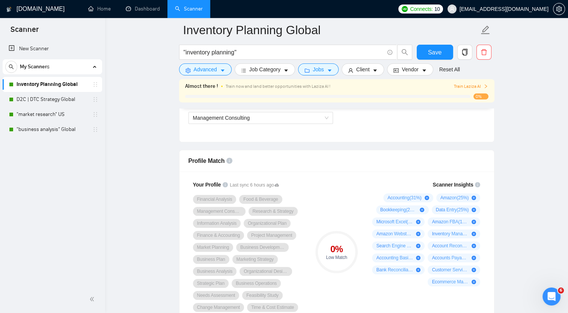
scroll to position [457, 0]
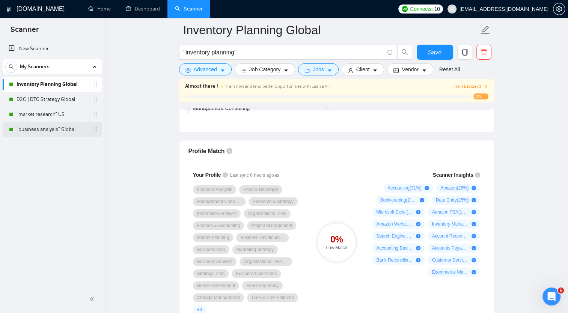
click at [46, 131] on link ""business analysis" Global" at bounding box center [52, 129] width 71 height 15
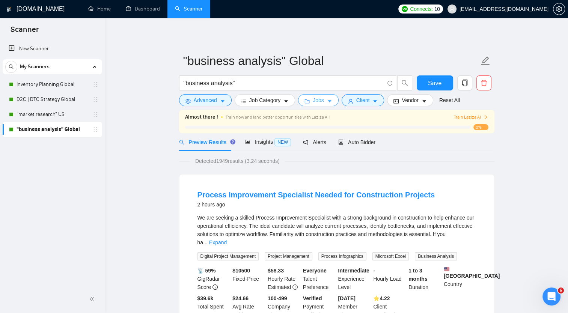
click at [317, 100] on span "Jobs" at bounding box center [318, 100] width 11 height 8
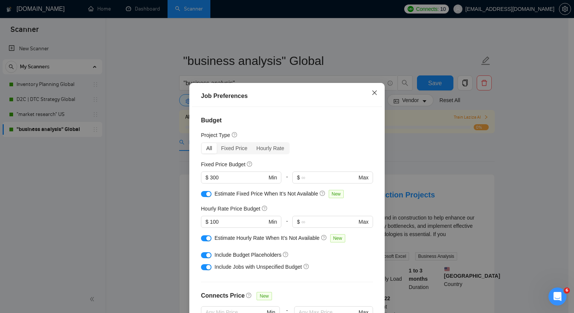
click at [372, 94] on icon "close" at bounding box center [374, 92] width 5 height 5
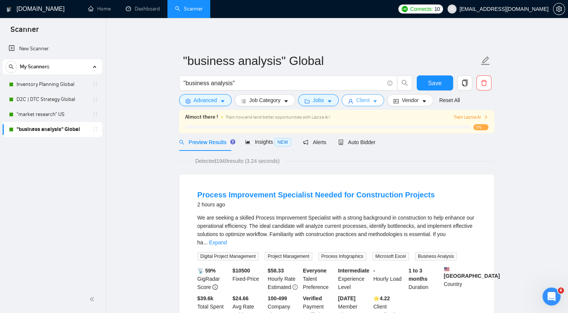
click at [365, 100] on span "Client" at bounding box center [363, 100] width 14 height 8
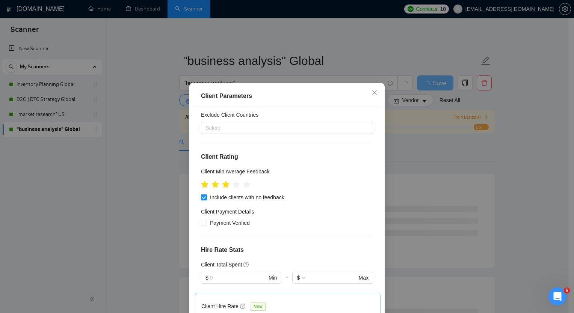
scroll to position [78, 0]
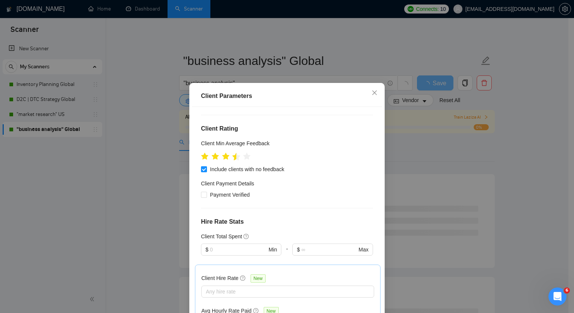
click at [233, 157] on icon "star" at bounding box center [236, 157] width 8 height 8
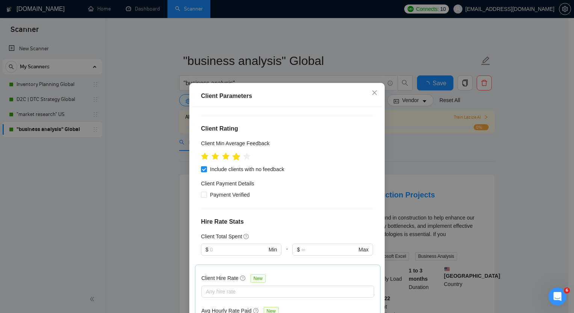
click at [235, 157] on icon "star" at bounding box center [236, 157] width 8 height 8
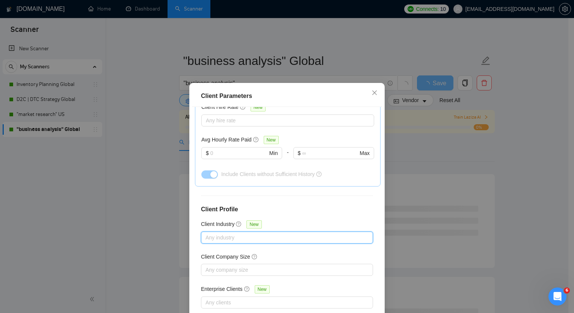
scroll to position [45, 0]
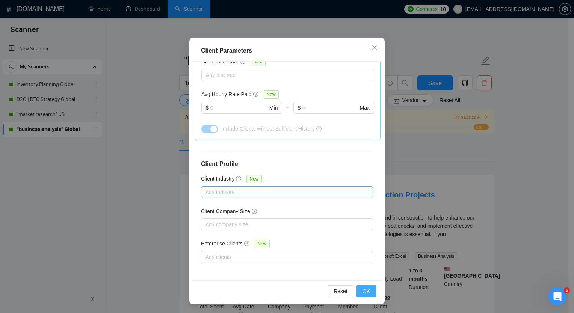
click at [363, 293] on span "OK" at bounding box center [366, 291] width 8 height 8
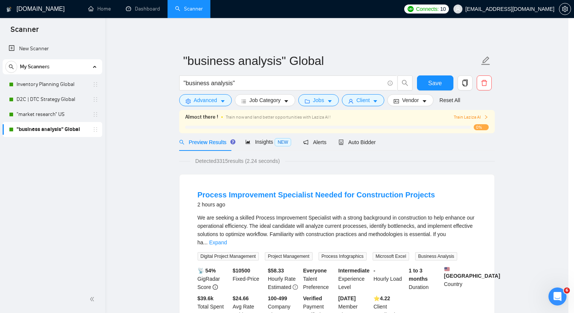
scroll to position [8, 0]
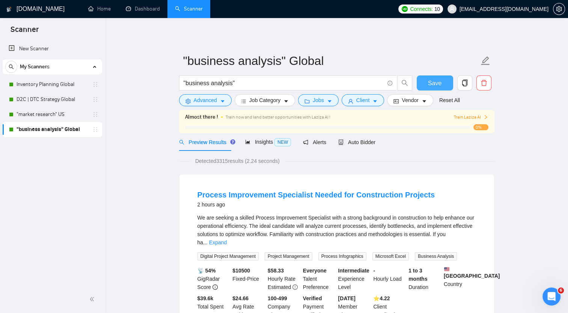
click at [439, 80] on span "Save" at bounding box center [435, 82] width 14 height 9
click at [404, 102] on span "Vendor" at bounding box center [410, 100] width 17 height 8
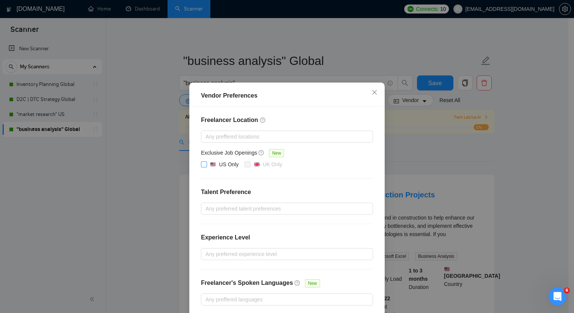
click at [201, 163] on input "US Only" at bounding box center [203, 163] width 5 height 5
checkbox input "true"
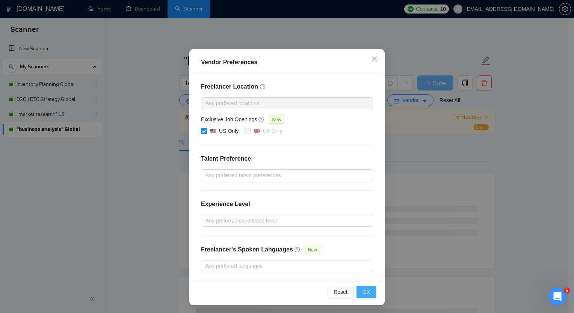
click at [365, 291] on span "OK" at bounding box center [366, 292] width 8 height 8
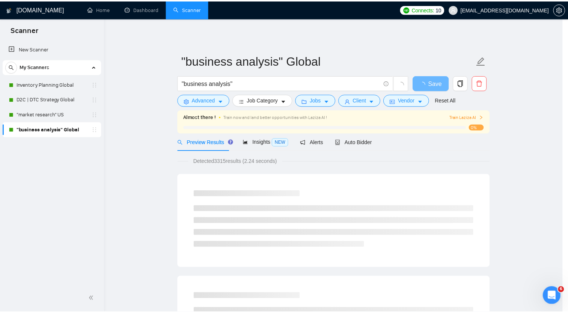
scroll to position [0, 0]
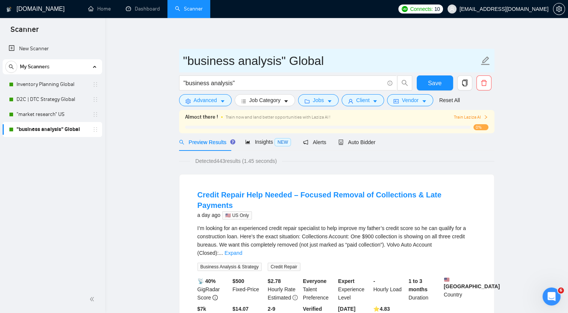
drag, startPoint x: 291, startPoint y: 62, endPoint x: 330, endPoint y: 63, distance: 39.8
click at [330, 63] on input ""business analysis" Global" at bounding box center [331, 60] width 296 height 19
type input ""business analysis" US"
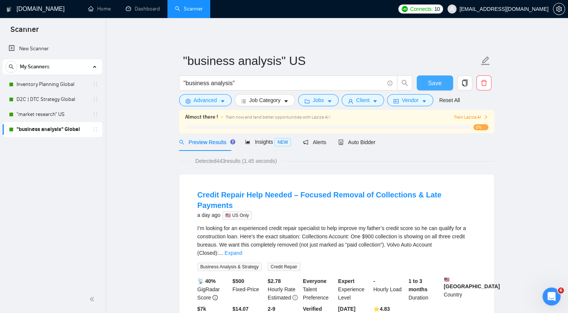
click at [425, 82] on button "Save" at bounding box center [435, 82] width 36 height 15
click at [357, 145] on span "Auto Bidder" at bounding box center [356, 142] width 37 height 6
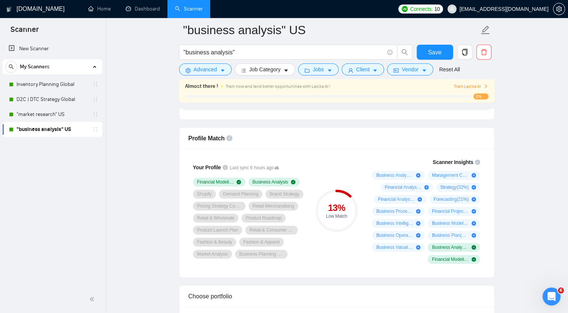
scroll to position [471, 0]
click at [106, 10] on link "Home" at bounding box center [99, 9] width 23 height 6
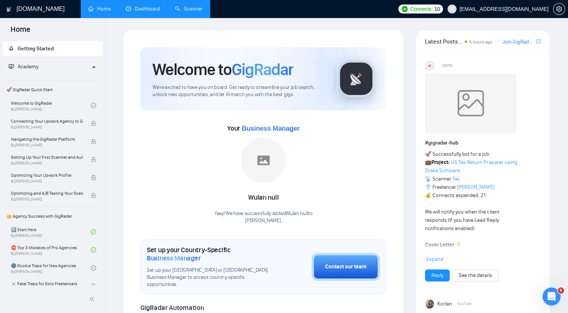
click at [145, 10] on link "Dashboard" at bounding box center [143, 9] width 34 height 6
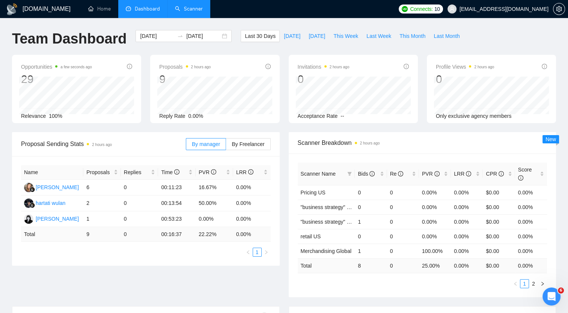
click at [192, 10] on link "Scanner" at bounding box center [189, 9] width 28 height 6
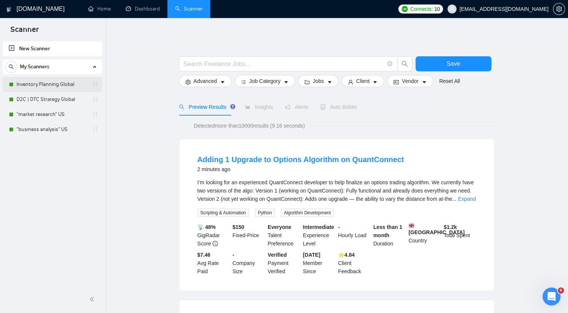
click at [59, 87] on link "Inventory Planning Global" at bounding box center [52, 84] width 71 height 15
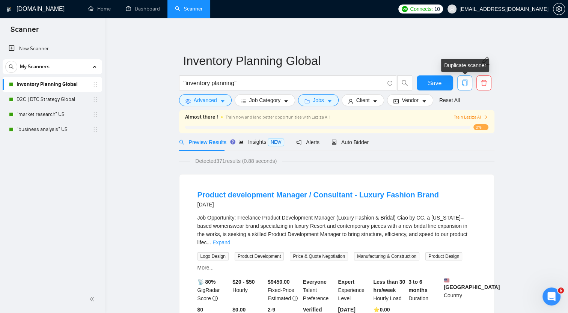
click at [466, 85] on icon "copy" at bounding box center [464, 83] width 7 height 7
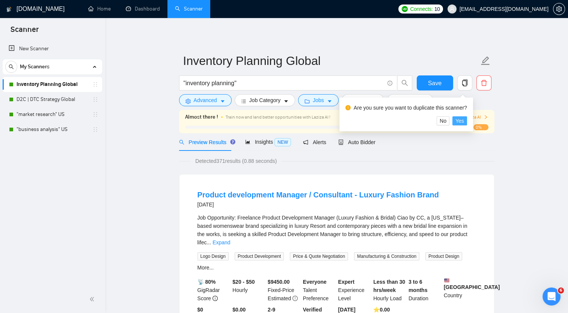
click at [460, 120] on span "Yes" at bounding box center [459, 121] width 9 height 8
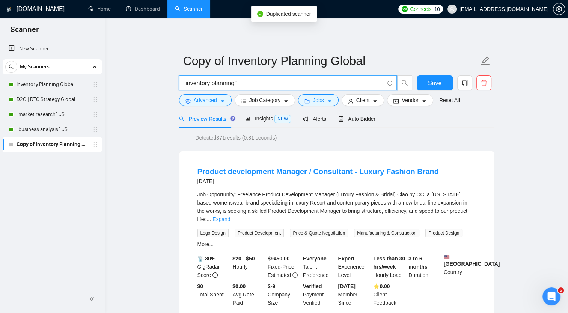
drag, startPoint x: 258, startPoint y: 84, endPoint x: 178, endPoint y: 70, distance: 81.1
paste input "fashion | retail | beauty | CPG | "consumer goods"
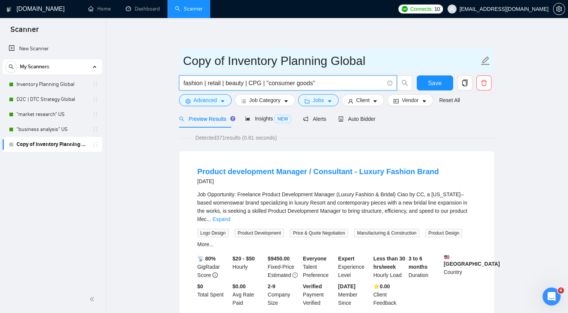
type input "fashion | retail | beauty | CPG | "consumer goods""
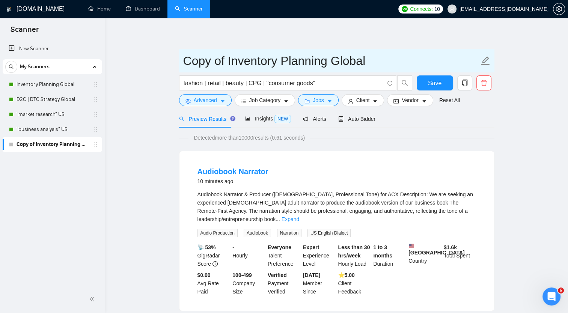
drag, startPoint x: 185, startPoint y: 59, endPoint x: 332, endPoint y: 65, distance: 147.3
click at [332, 65] on input "Copy of Inventory Planning Global" at bounding box center [331, 60] width 296 height 19
paste input "fashion | retail | beauty | CPG | "consumer goods""
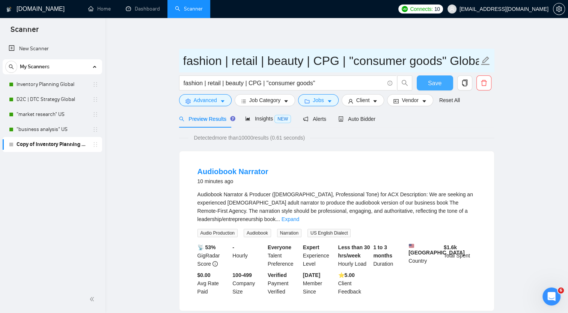
type input "fashion | retail | beauty | CPG | "consumer goods" Global"
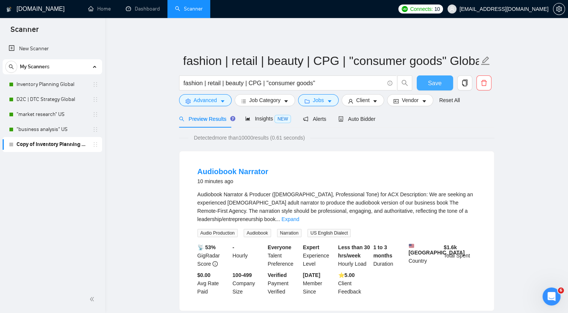
click at [433, 84] on span "Save" at bounding box center [435, 82] width 14 height 9
click at [329, 102] on icon "caret-down" at bounding box center [329, 101] width 5 height 5
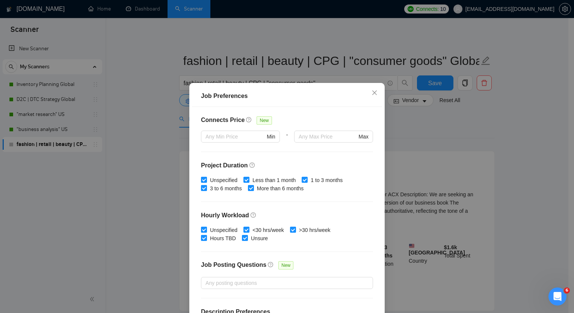
scroll to position [180, 0]
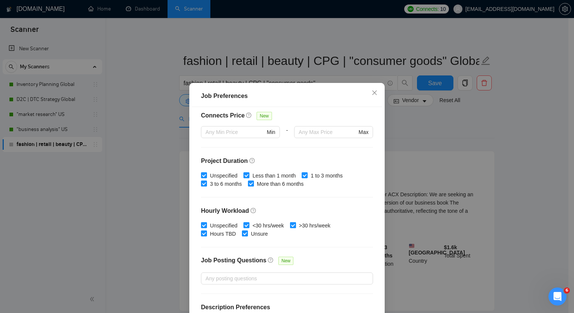
click at [290, 226] on input ">30 hrs/week" at bounding box center [292, 224] width 5 height 5
checkbox input "false"
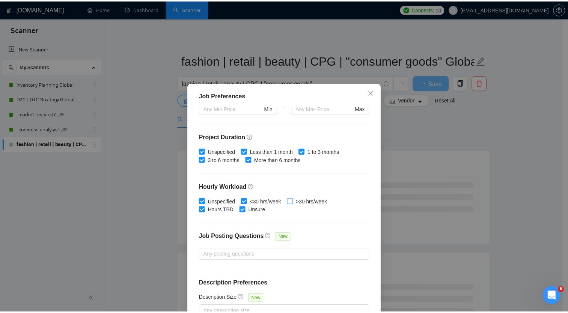
scroll to position [45, 0]
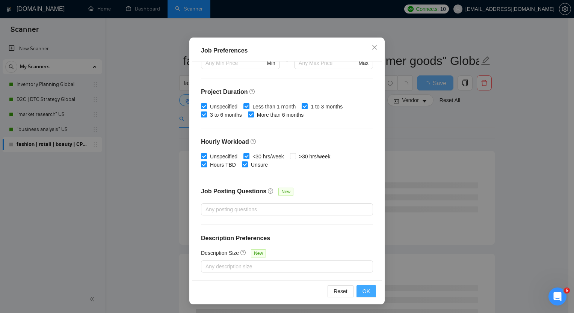
click at [362, 289] on span "OK" at bounding box center [366, 291] width 8 height 8
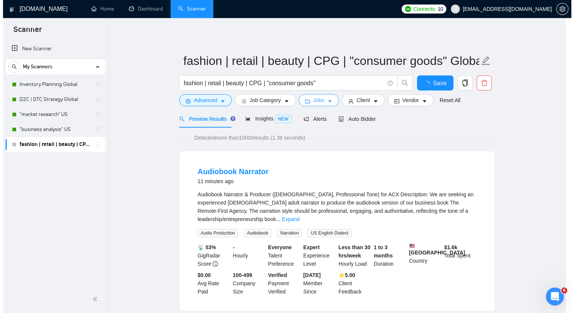
scroll to position [0, 0]
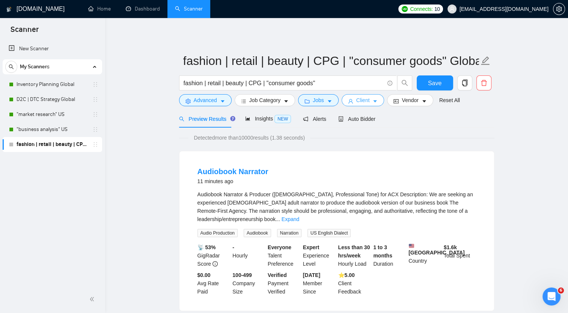
click at [366, 102] on span "Client" at bounding box center [363, 100] width 14 height 8
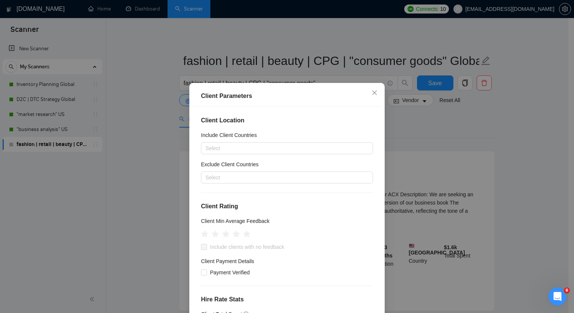
click at [201, 241] on div "Client Location Include Client Countries Select Exclude Client Countries Select…" at bounding box center [287, 216] width 190 height 219
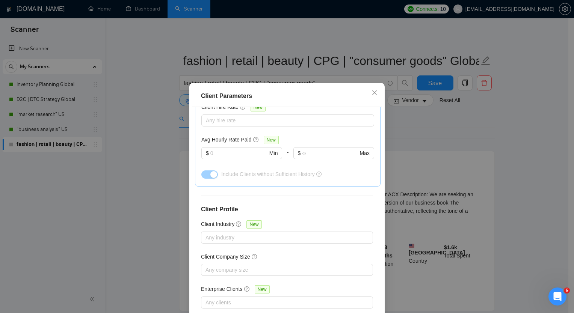
scroll to position [45, 0]
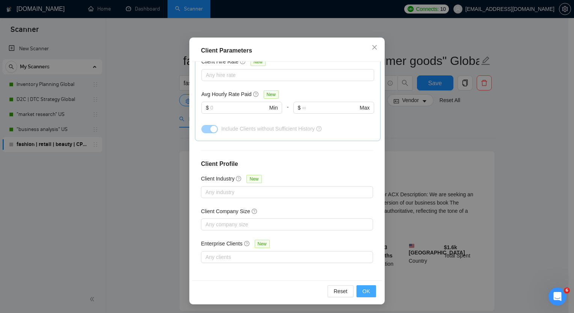
drag, startPoint x: 233, startPoint y: 235, endPoint x: 360, endPoint y: 293, distance: 139.6
click at [360, 293] on button "OK" at bounding box center [366, 291] width 20 height 12
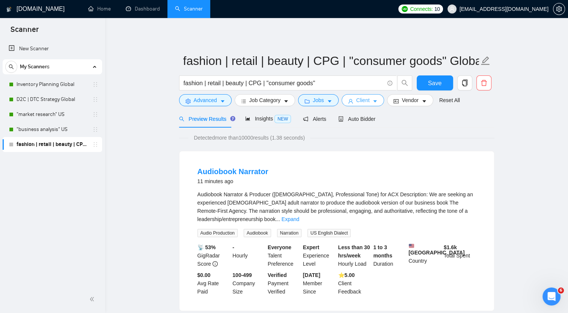
click at [374, 101] on icon "caret-down" at bounding box center [376, 102] width 4 height 2
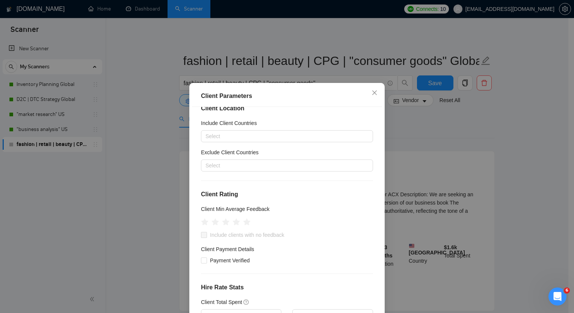
scroll to position [0, 0]
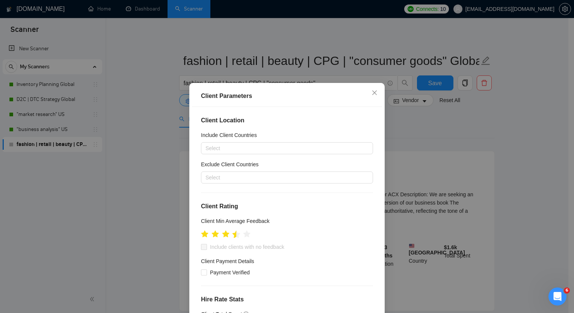
click at [232, 238] on icon "star" at bounding box center [236, 235] width 8 height 8
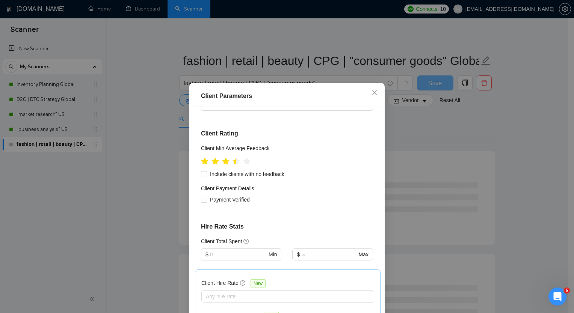
scroll to position [72, 0]
click at [203, 176] on input "Include clients with no feedback" at bounding box center [203, 174] width 5 height 5
checkbox input "true"
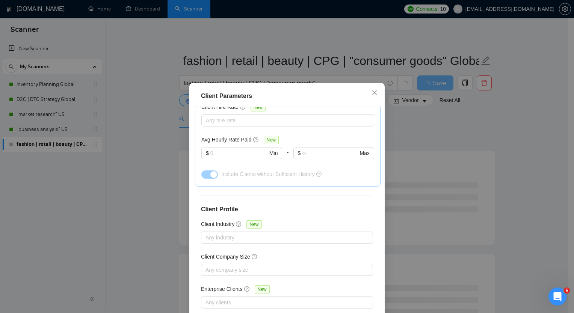
scroll to position [45, 0]
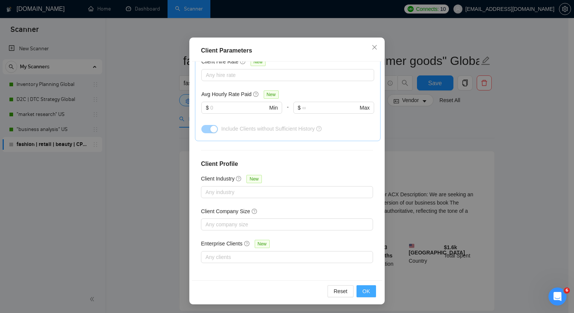
click at [362, 291] on span "OK" at bounding box center [366, 291] width 8 height 8
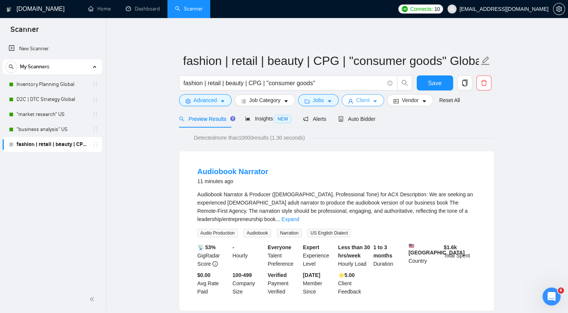
click at [372, 103] on icon "caret-down" at bounding box center [374, 101] width 5 height 5
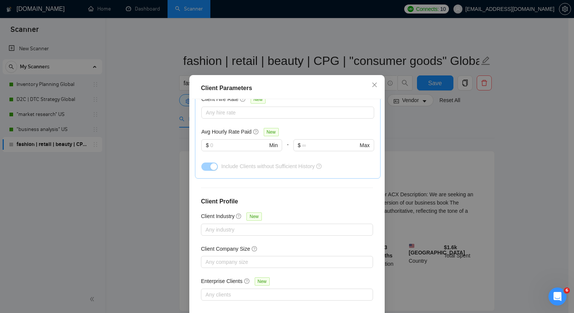
click at [418, 100] on div "Client Parameters Client Location Include Client Countries Select Exclude Clien…" at bounding box center [287, 156] width 574 height 313
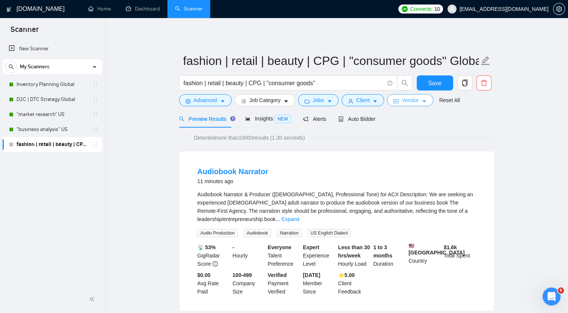
click at [418, 100] on button "Vendor" at bounding box center [410, 100] width 46 height 12
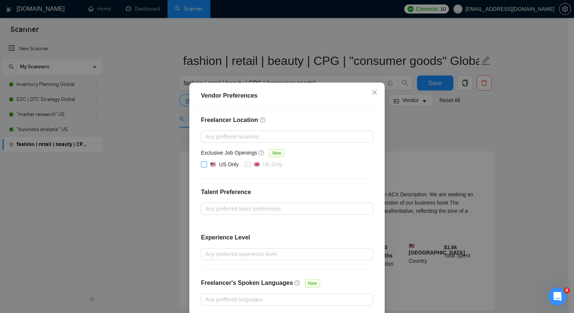
click at [203, 168] on label "US Only" at bounding box center [221, 164] width 41 height 9
click at [203, 167] on input "US Only" at bounding box center [203, 163] width 5 height 5
checkbox input "true"
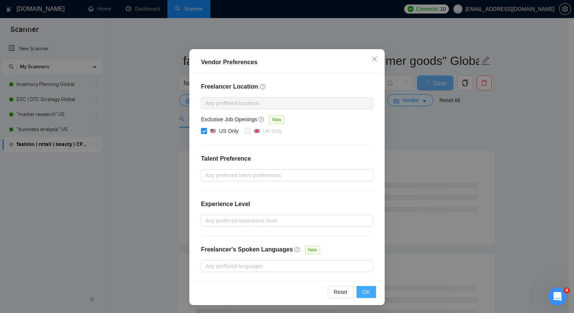
click at [364, 292] on span "OK" at bounding box center [366, 292] width 8 height 8
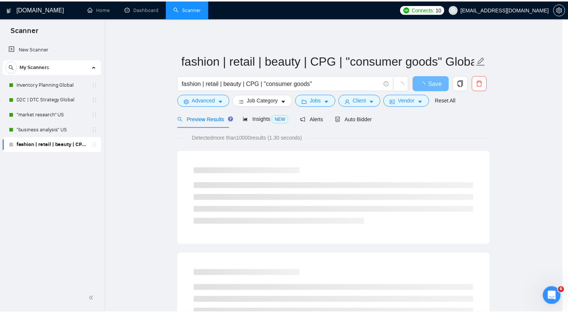
scroll to position [0, 0]
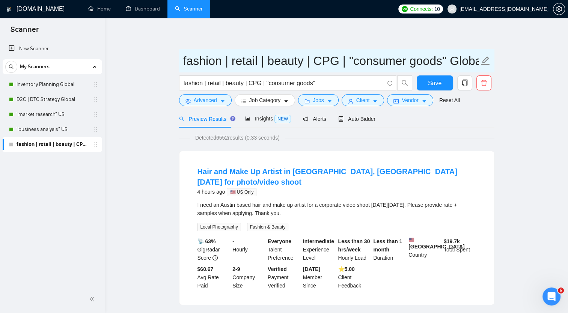
click at [436, 60] on input "fashion | retail | beauty | CPG | "consumer goods" Global" at bounding box center [331, 60] width 296 height 19
drag, startPoint x: 456, startPoint y: 60, endPoint x: 505, endPoint y: 56, distance: 49.7
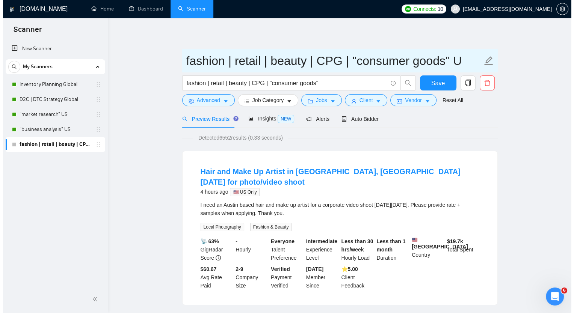
scroll to position [0, 0]
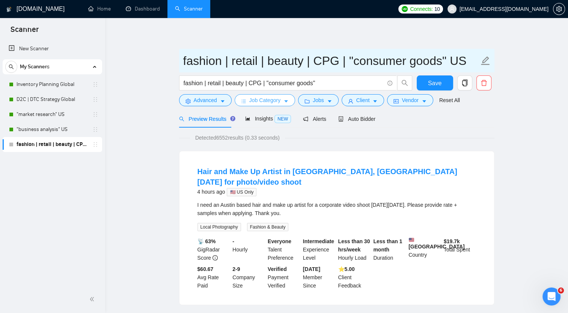
type input "fashion | retail | beauty | CPG | "consumer goods" US"
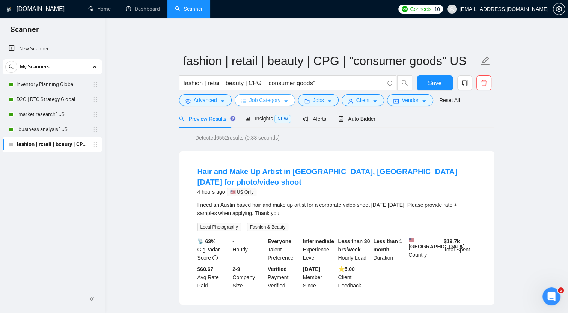
click at [283, 101] on icon "caret-down" at bounding box center [285, 101] width 5 height 5
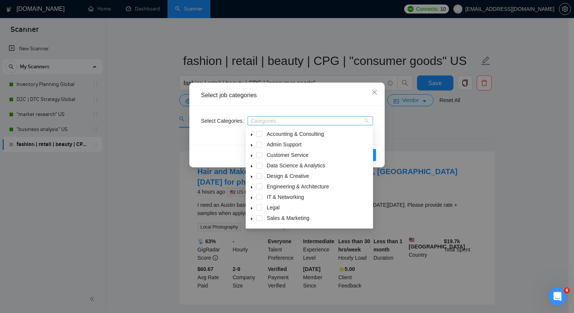
click at [368, 119] on div "Categories" at bounding box center [309, 120] width 125 height 9
click at [259, 135] on span at bounding box center [259, 134] width 6 height 6
click at [260, 219] on span at bounding box center [259, 218] width 6 height 6
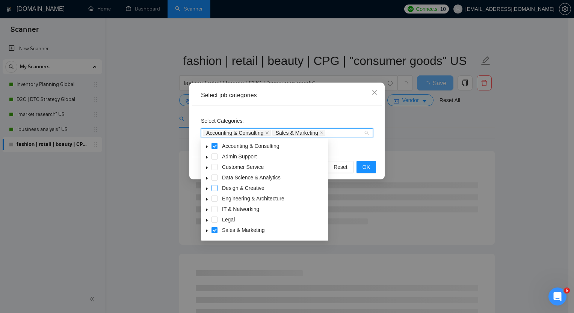
click at [214, 187] on span at bounding box center [214, 188] width 6 height 6
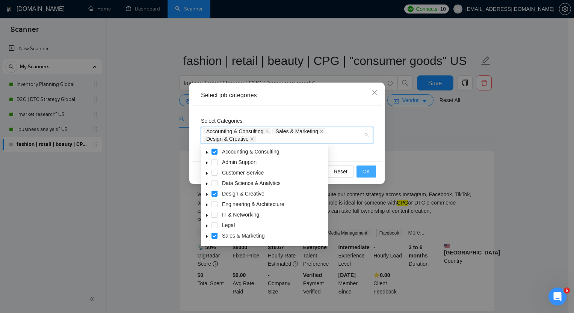
click at [364, 170] on span "OK" at bounding box center [366, 171] width 8 height 8
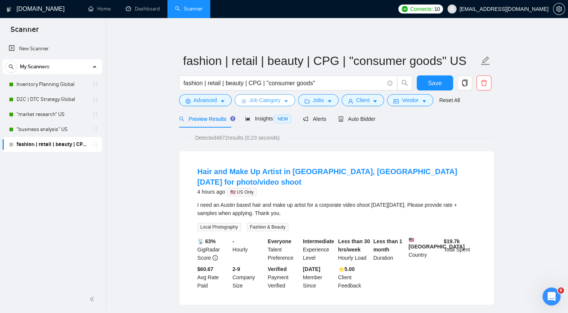
click at [282, 104] on button "Job Category" at bounding box center [265, 100] width 60 height 12
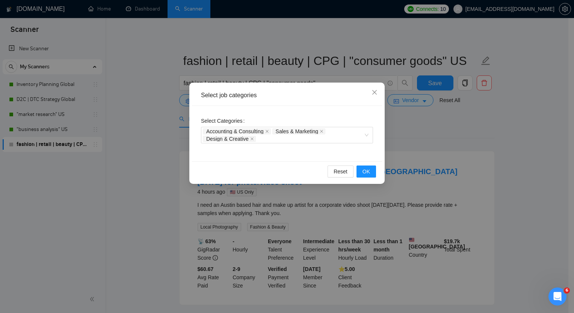
click at [170, 147] on div "Select job categories Select Categories Accounting & Consulting Sales & Marketi…" at bounding box center [287, 156] width 574 height 313
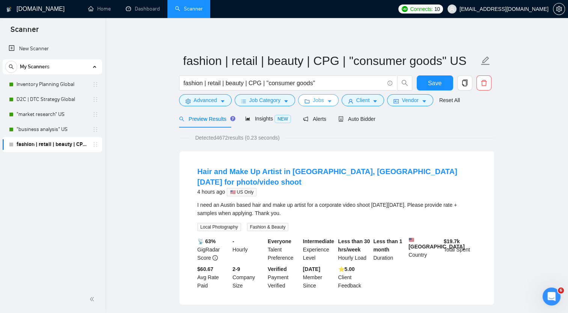
click at [329, 103] on icon "caret-down" at bounding box center [329, 101] width 5 height 5
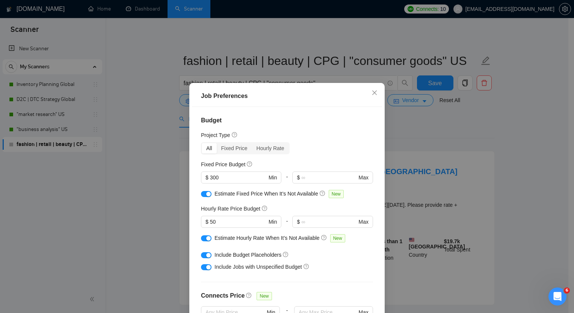
click at [401, 139] on div "Job Preferences Budget Project Type All Fixed Price Hourly Rate Fixed Price Bud…" at bounding box center [287, 156] width 574 height 313
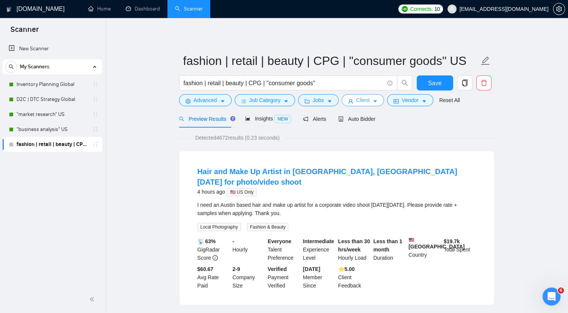
click at [357, 100] on span "Client" at bounding box center [363, 100] width 14 height 8
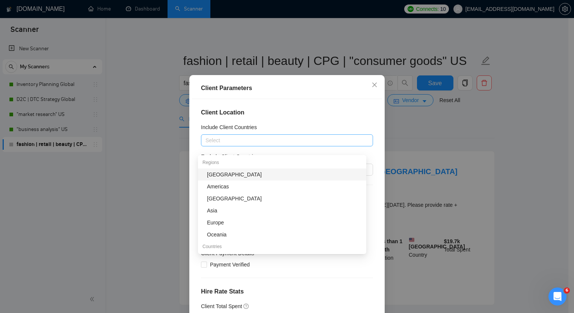
click at [248, 145] on div at bounding box center [283, 140] width 161 height 9
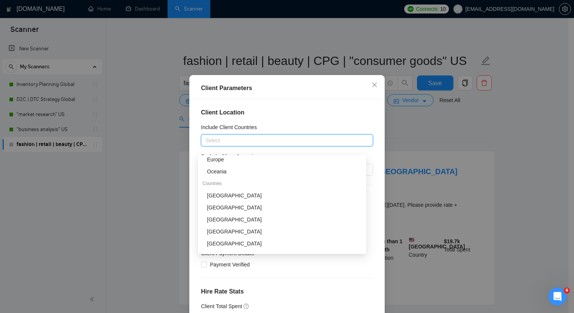
scroll to position [63, 0]
click at [223, 194] on div "United States" at bounding box center [284, 195] width 155 height 8
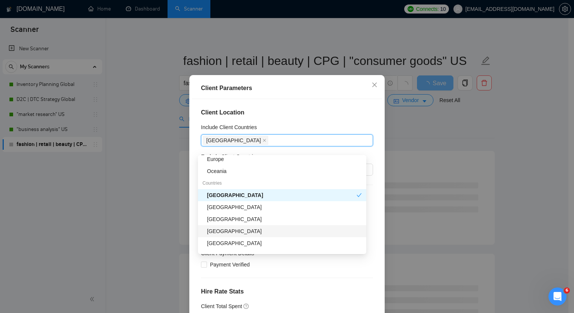
click at [227, 232] on div "Canada" at bounding box center [284, 231] width 155 height 8
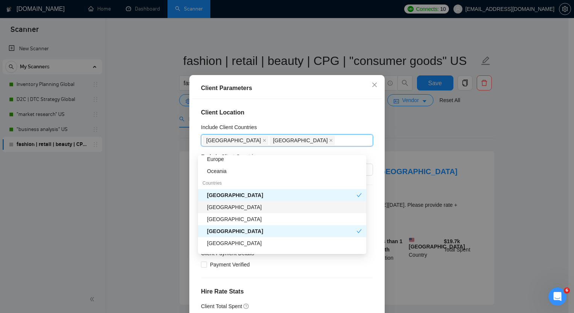
click at [237, 206] on div "United Kingdom" at bounding box center [284, 207] width 155 height 8
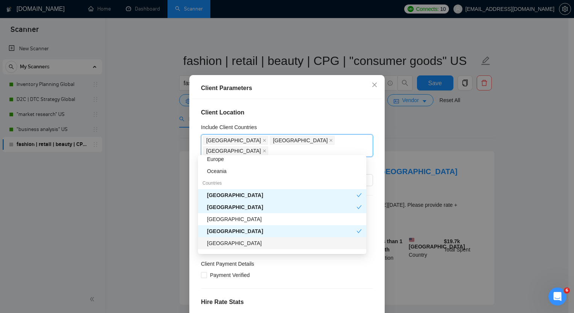
click at [228, 243] on div "Australia" at bounding box center [284, 243] width 155 height 8
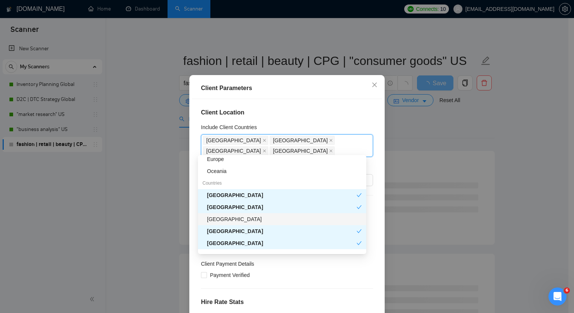
click at [226, 217] on div "India" at bounding box center [284, 219] width 155 height 8
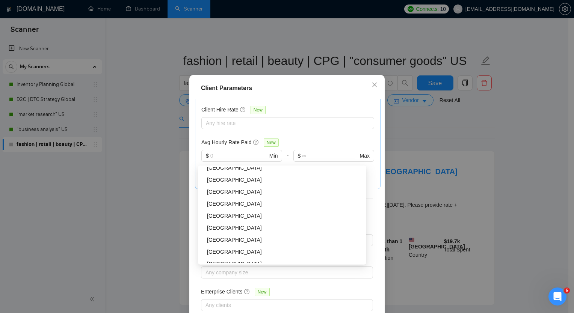
scroll to position [45, 0]
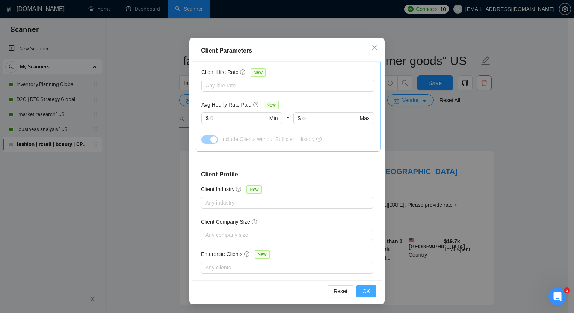
click at [362, 292] on span "OK" at bounding box center [366, 291] width 8 height 8
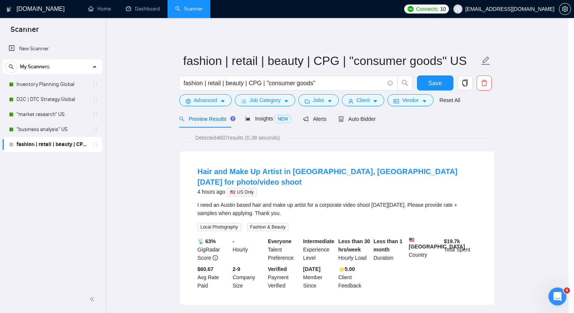
scroll to position [8, 0]
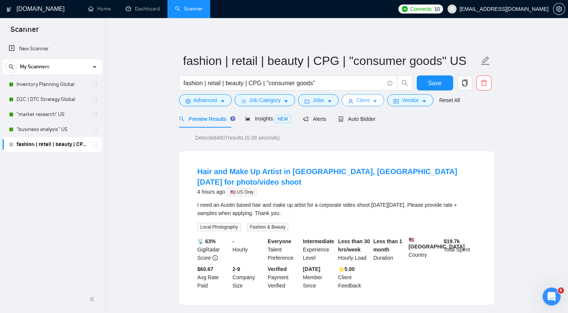
click at [366, 99] on span "Client" at bounding box center [363, 100] width 14 height 8
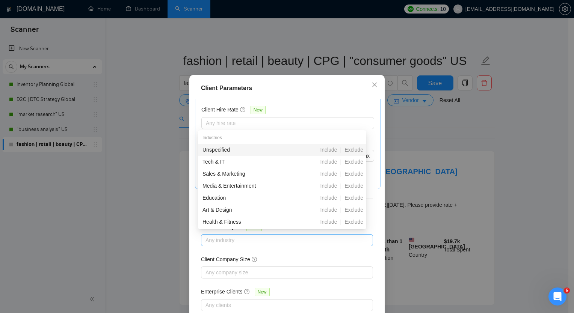
click at [344, 239] on div at bounding box center [283, 240] width 161 height 9
click at [330, 149] on span "Include" at bounding box center [328, 150] width 23 height 6
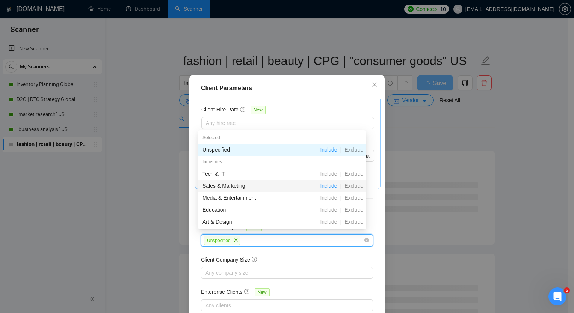
click at [335, 185] on span "Include" at bounding box center [328, 186] width 23 height 6
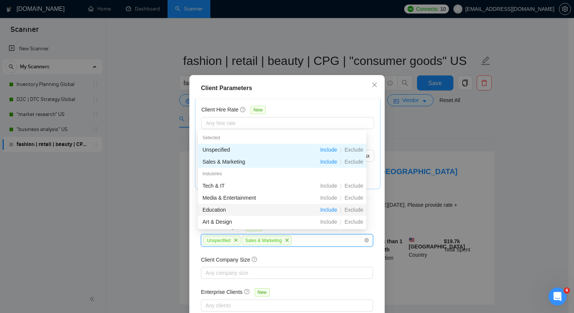
click at [333, 210] on span "Include" at bounding box center [328, 210] width 23 height 6
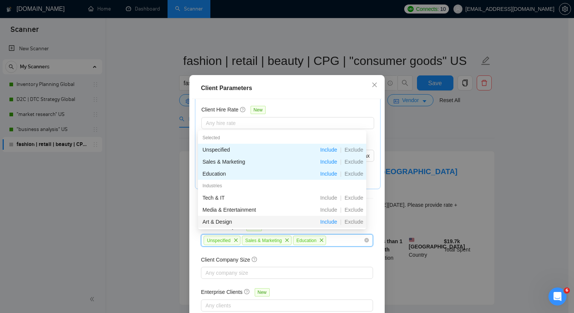
click at [329, 220] on span "Include" at bounding box center [328, 222] width 23 height 6
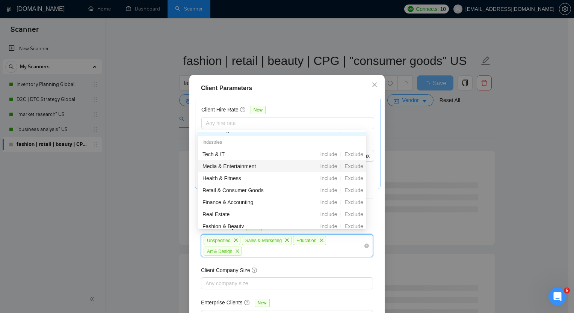
scroll to position [56, 0]
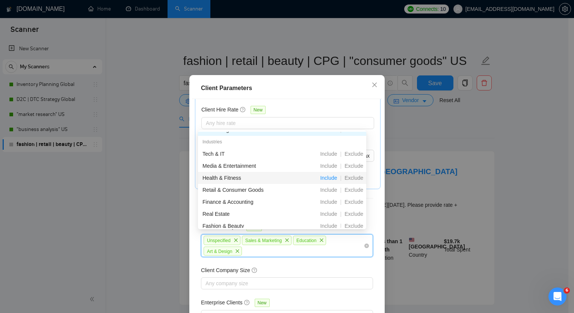
click at [330, 177] on span "Include" at bounding box center [328, 178] width 23 height 6
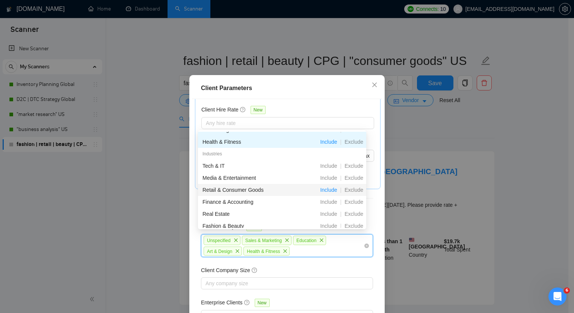
click at [332, 191] on span "Include" at bounding box center [328, 190] width 23 height 6
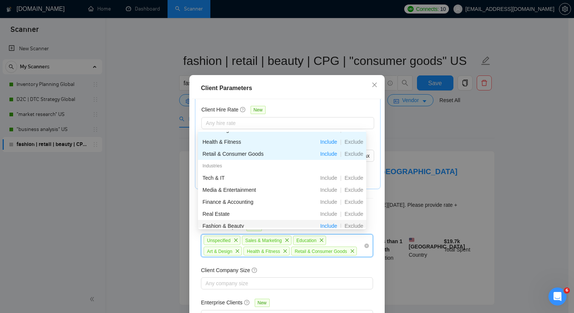
click at [330, 226] on span "Include" at bounding box center [328, 226] width 23 height 6
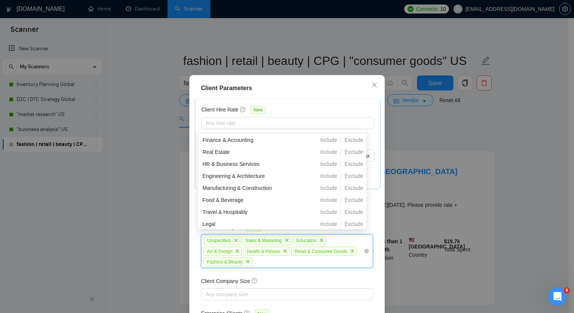
scroll to position [131, 0]
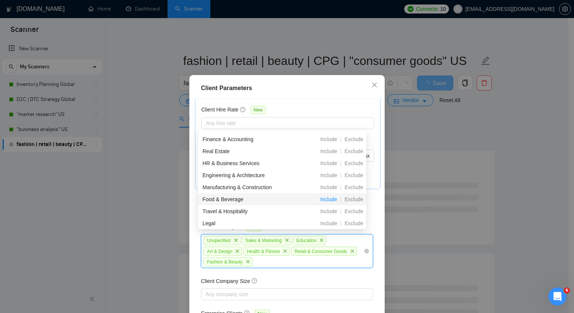
click at [326, 199] on span "Include" at bounding box center [328, 199] width 23 height 6
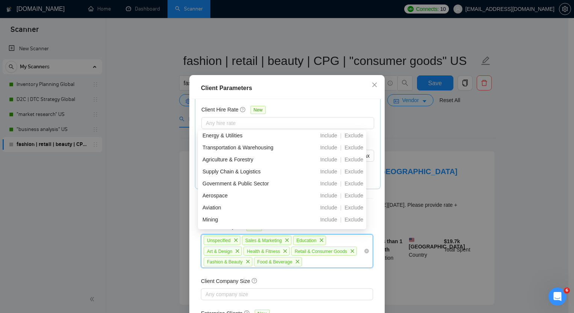
scroll to position [269, 0]
click at [328, 170] on span "Include" at bounding box center [328, 169] width 23 height 6
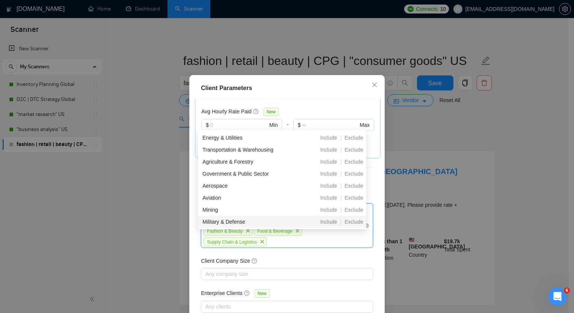
scroll to position [45, 0]
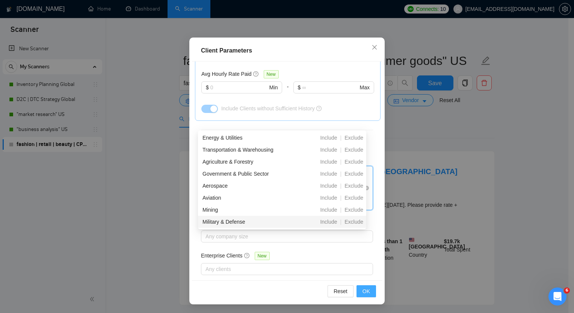
click at [359, 291] on button "OK" at bounding box center [366, 291] width 20 height 12
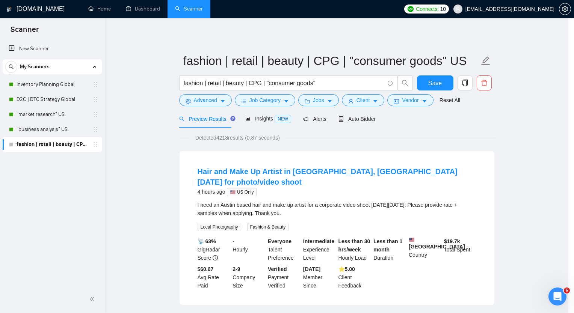
scroll to position [8, 0]
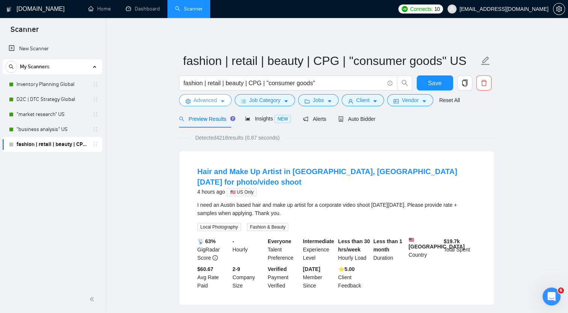
click at [222, 103] on icon "caret-down" at bounding box center [223, 102] width 4 height 2
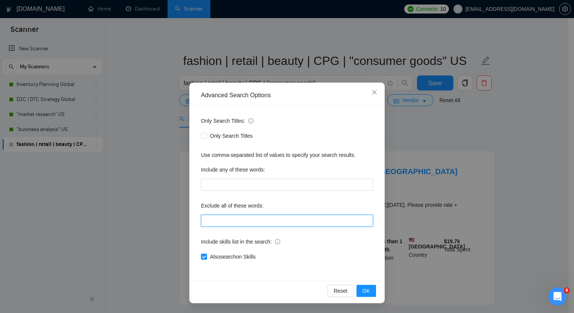
click at [230, 221] on input "text" at bounding box center [287, 221] width 172 height 12
paste input "copywriting | design | tech pack | full-stack | crawling | lead generation"
type input "copywriting | design | tech pack | full-stack | crawling | lead generation"
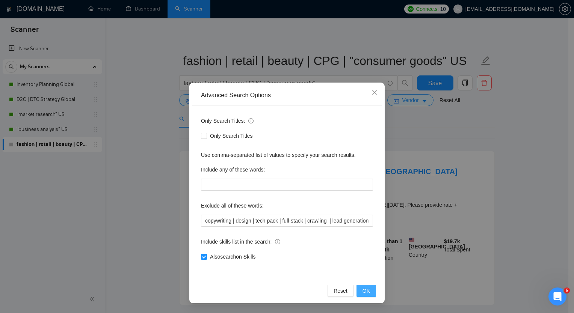
click at [365, 289] on span "OK" at bounding box center [366, 291] width 8 height 8
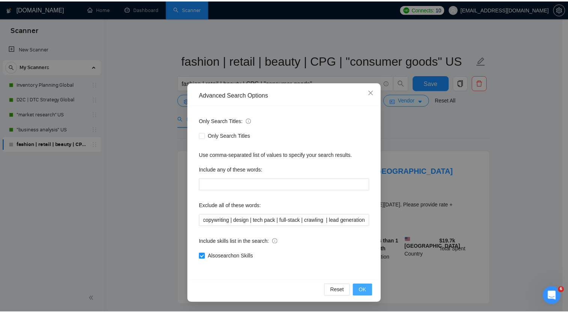
scroll to position [0, 0]
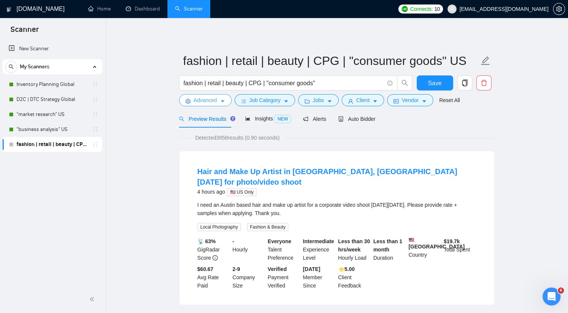
click at [222, 103] on icon "caret-down" at bounding box center [223, 102] width 4 height 2
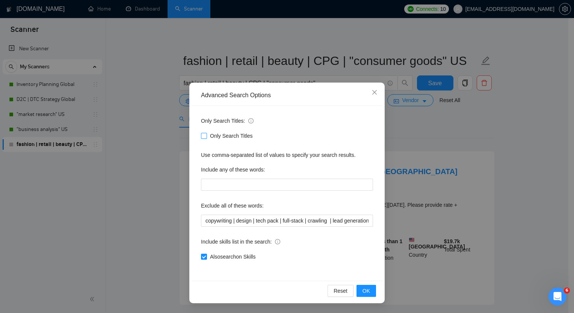
click at [206, 137] on input "Only Search Titles" at bounding box center [203, 135] width 5 height 5
checkbox input "true"
click at [367, 291] on span "OK" at bounding box center [366, 291] width 8 height 8
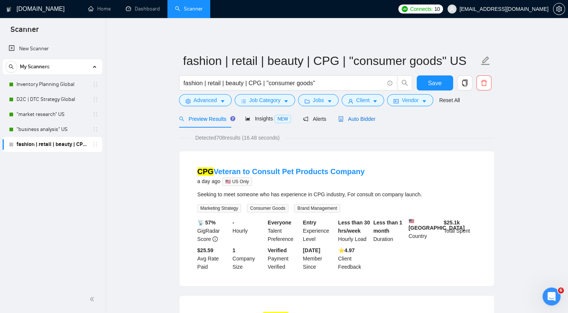
click at [354, 118] on span "Auto Bidder" at bounding box center [356, 119] width 37 height 6
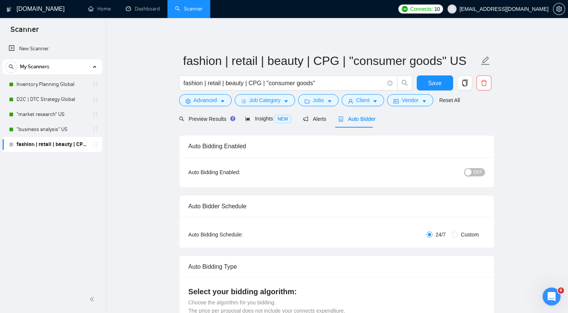
click at [475, 171] on span "OFF" at bounding box center [477, 172] width 9 height 8
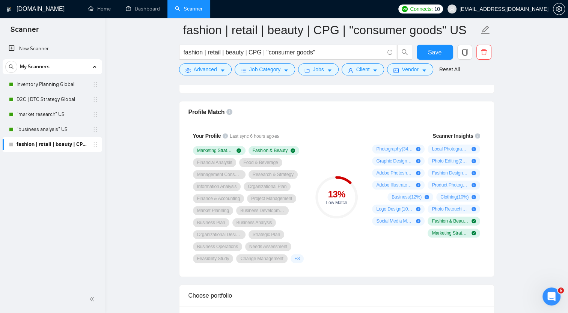
scroll to position [473, 0]
click at [43, 131] on link ""business analysis" US" at bounding box center [52, 129] width 71 height 15
click at [433, 50] on span "Save" at bounding box center [435, 52] width 14 height 9
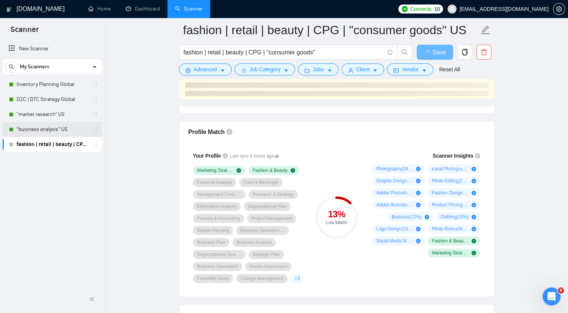
click at [33, 128] on link ""business analysis" US" at bounding box center [52, 129] width 71 height 15
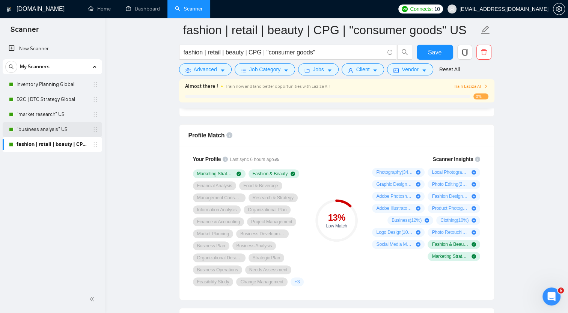
click at [39, 132] on link ""business analysis" US" at bounding box center [52, 129] width 71 height 15
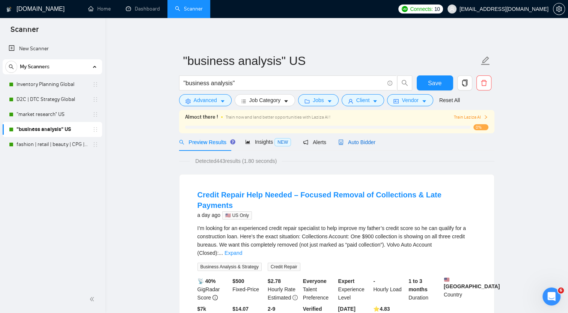
click at [359, 143] on span "Auto Bidder" at bounding box center [356, 142] width 37 height 6
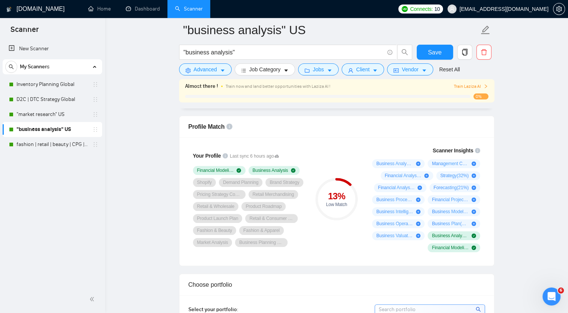
scroll to position [481, 0]
